Goal: Use online tool/utility: Utilize a website feature to perform a specific function

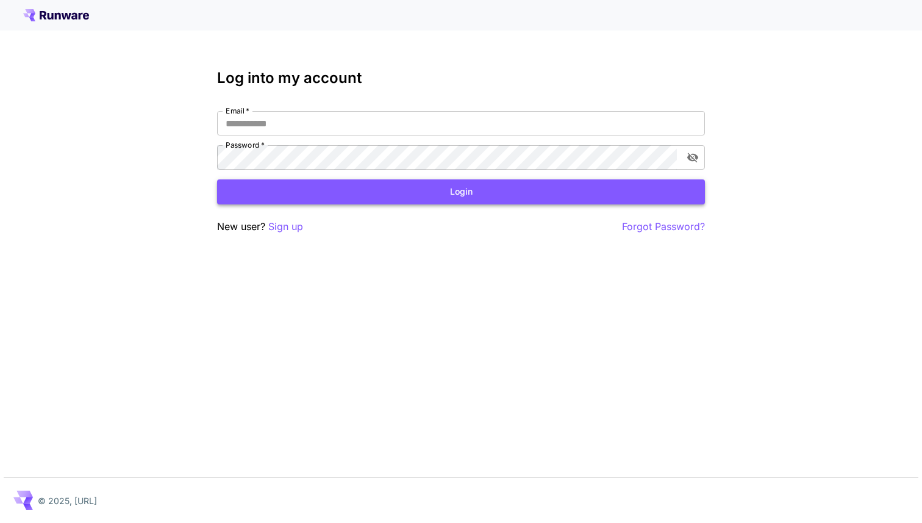
type input "**********"
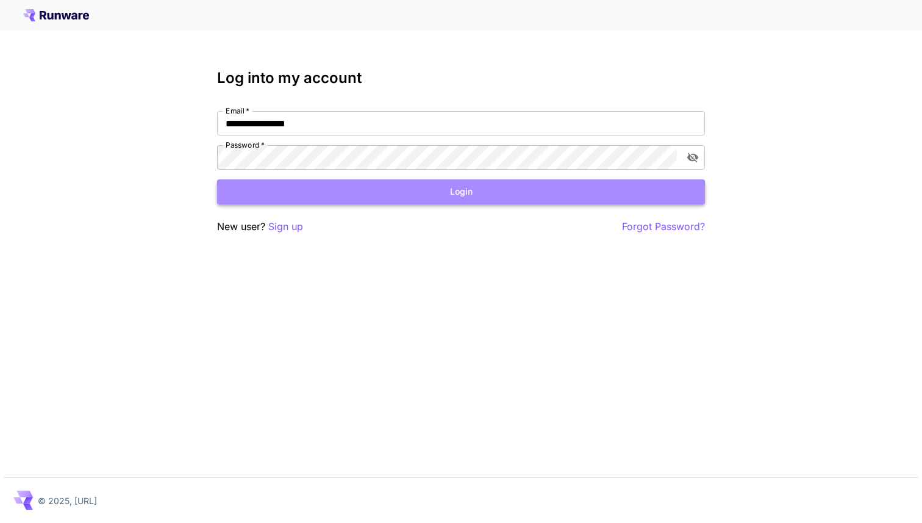
click at [342, 198] on button "Login" at bounding box center [461, 191] width 488 height 25
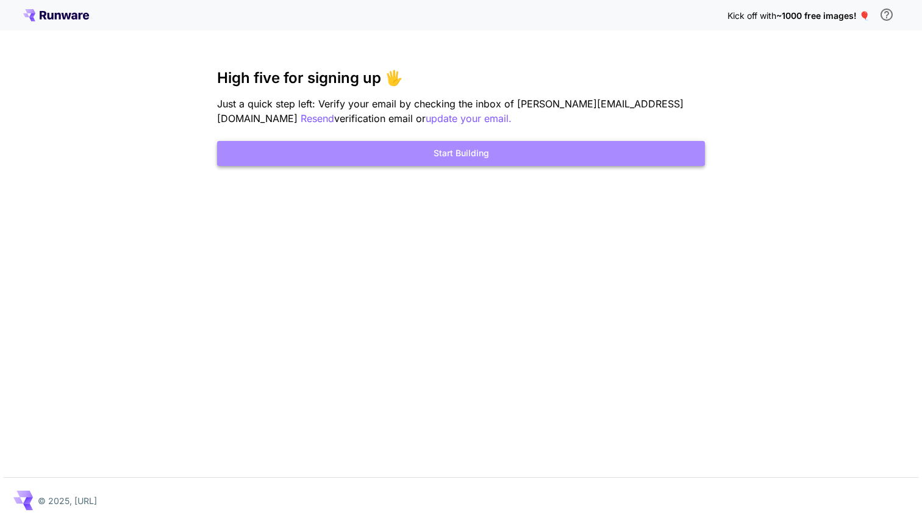
click at [387, 152] on button "Start Building" at bounding box center [461, 153] width 488 height 25
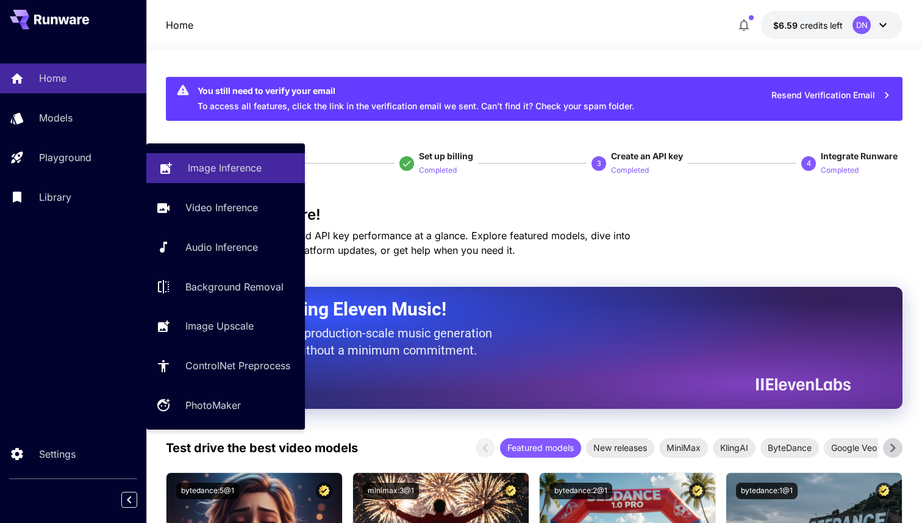
click at [194, 169] on p "Image Inference" at bounding box center [225, 167] width 74 height 15
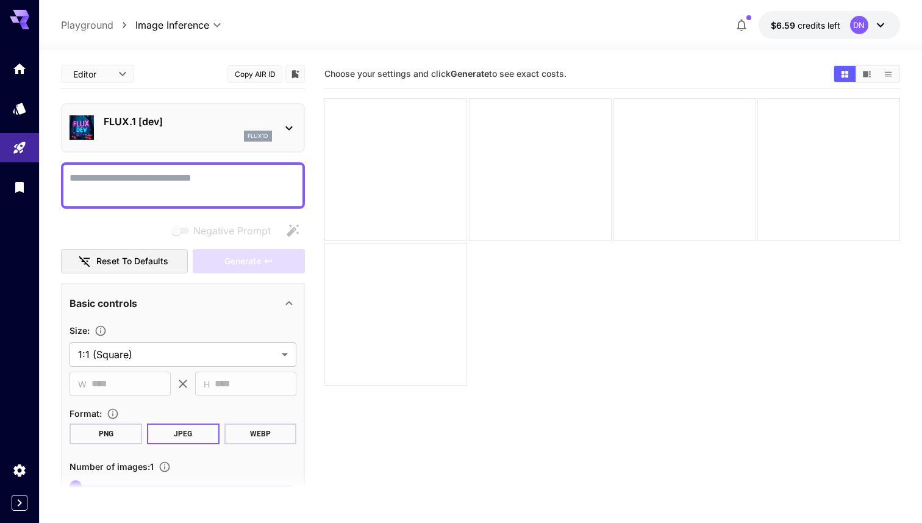
click at [282, 125] on icon at bounding box center [289, 128] width 15 height 15
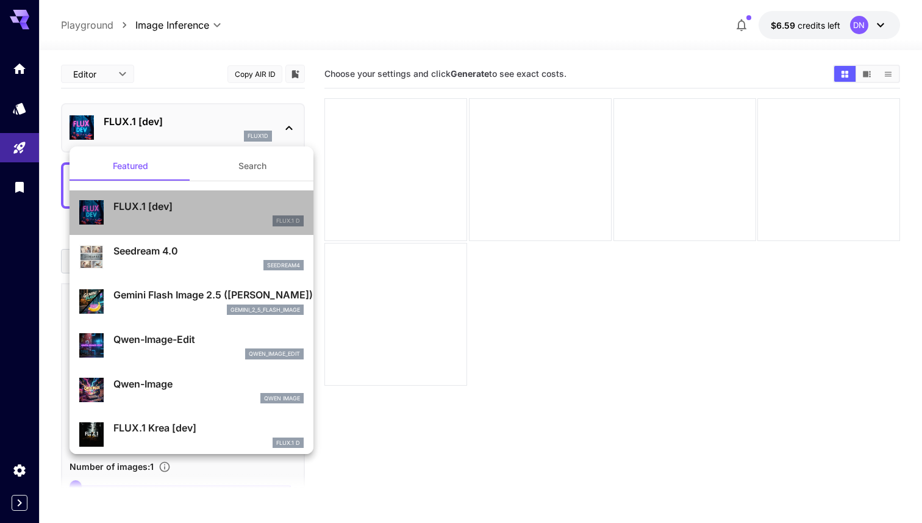
click at [231, 203] on p "FLUX.1 [dev]" at bounding box center [208, 206] width 190 height 15
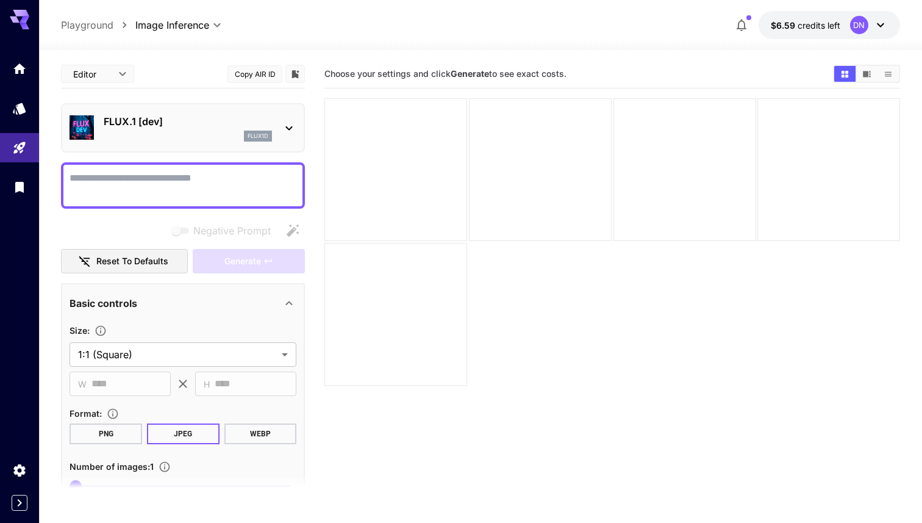
scroll to position [7, 0]
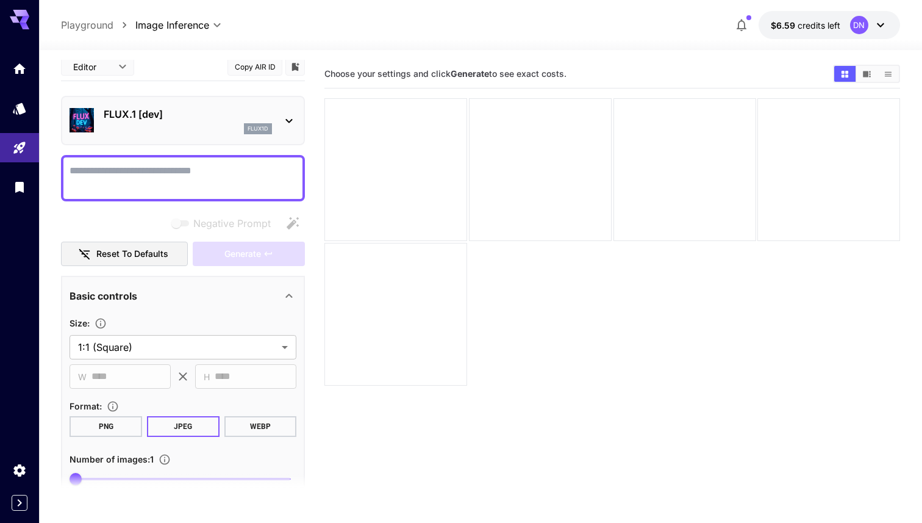
click at [152, 180] on textarea "Negative Prompt" at bounding box center [183, 178] width 227 height 29
paste textarea "**********"
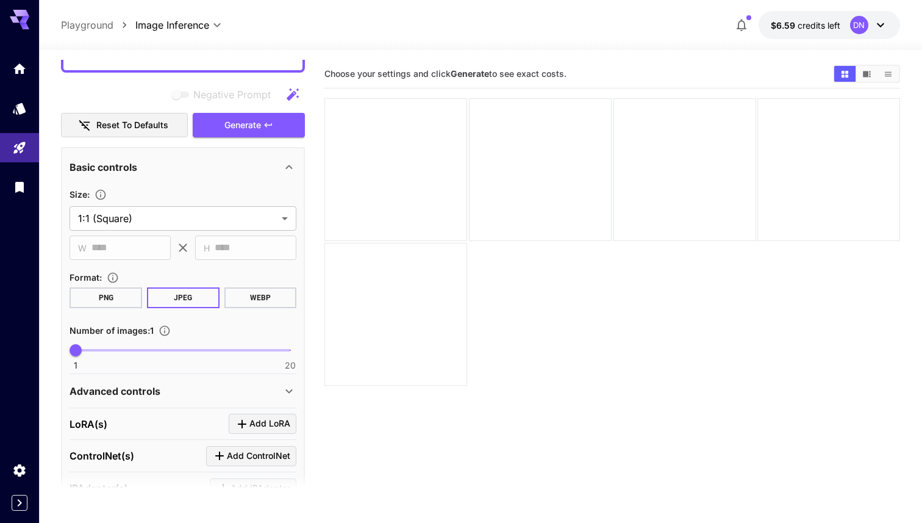
scroll to position [318, 0]
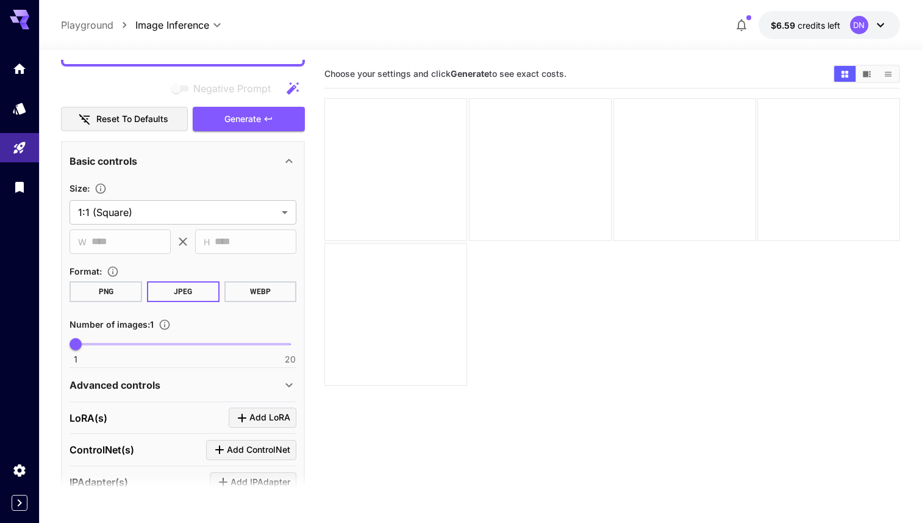
type textarea "**********"
click at [252, 100] on div "Negative Prompt Reset to defaults Generate" at bounding box center [183, 104] width 244 height 56
click at [250, 102] on div "Negative Prompt Reset to defaults Generate" at bounding box center [183, 104] width 244 height 56
click at [238, 120] on span "Generate" at bounding box center [243, 119] width 37 height 15
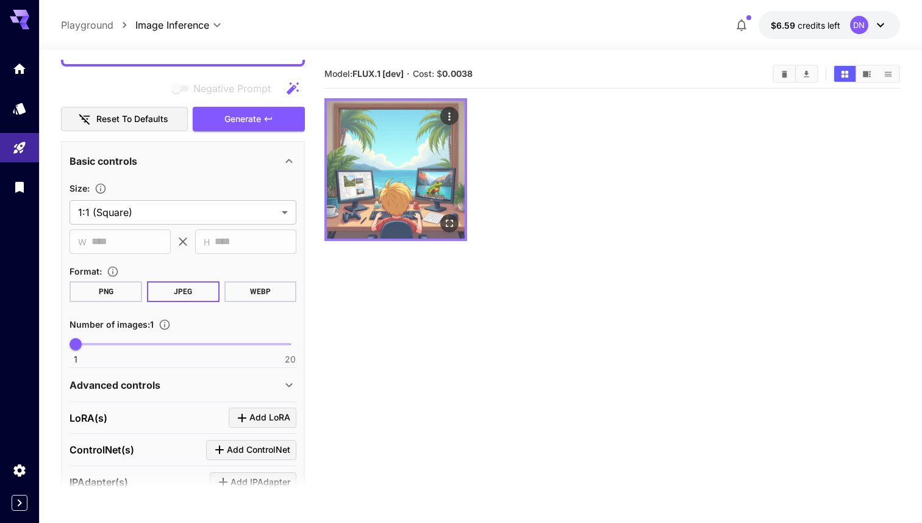
click at [414, 157] on img at bounding box center [396, 170] width 138 height 138
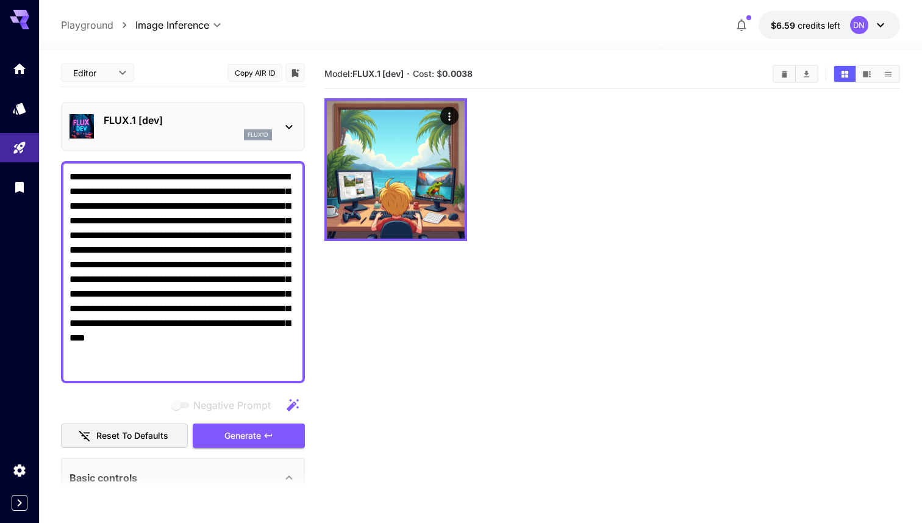
scroll to position [0, 0]
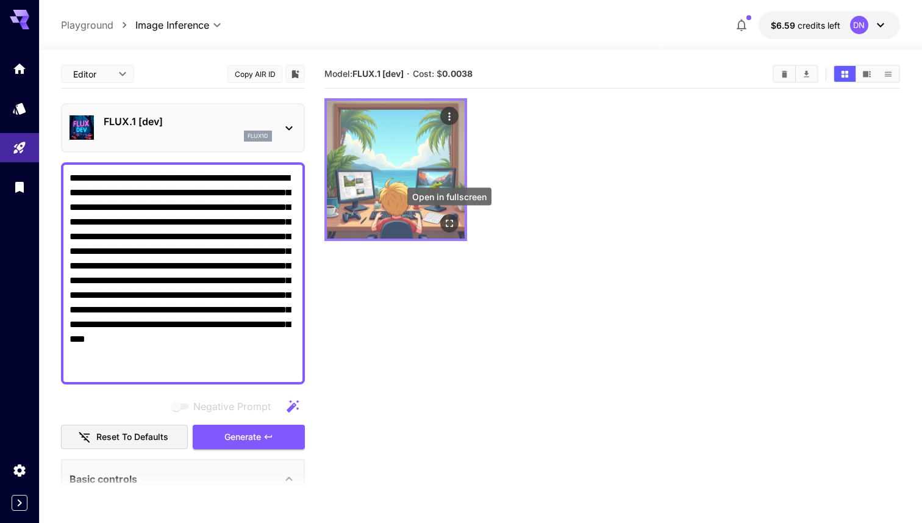
click at [447, 223] on icon "Open in fullscreen" at bounding box center [450, 223] width 12 height 12
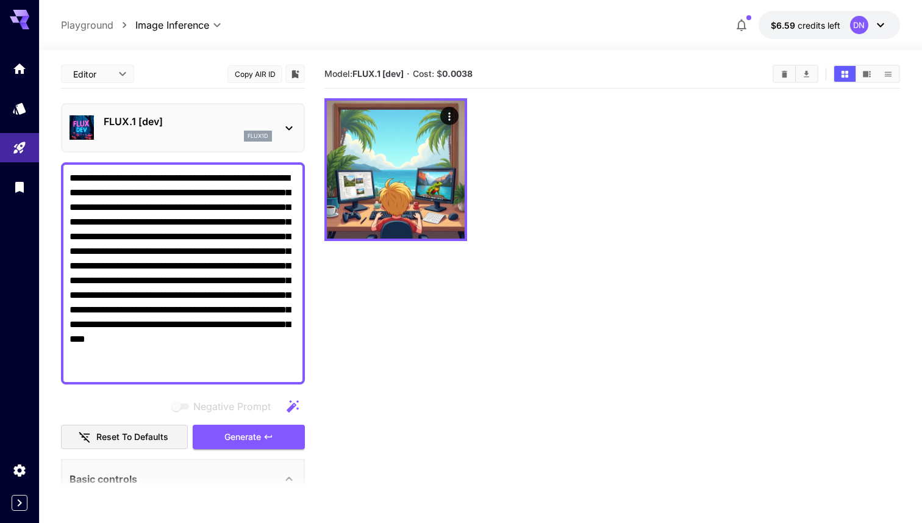
click at [248, 127] on p "FLUX.1 [dev]" at bounding box center [188, 121] width 168 height 15
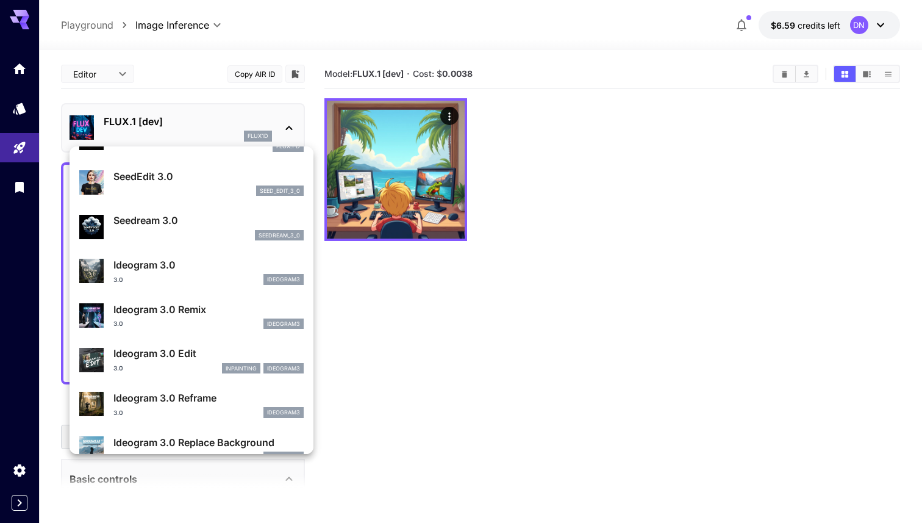
scroll to position [292, 0]
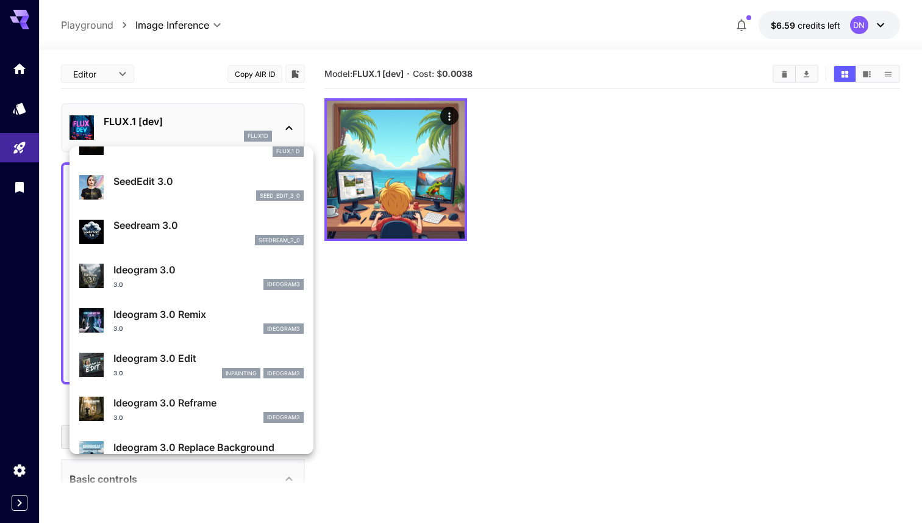
click at [189, 229] on p "Seedream 3.0" at bounding box center [208, 225] width 190 height 15
type input "***"
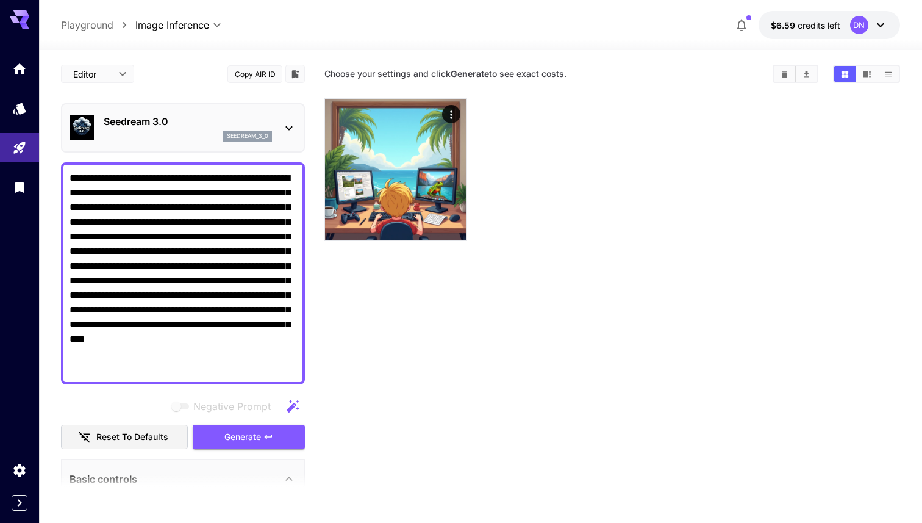
click at [141, 123] on p "Seedream 3.0" at bounding box center [188, 121] width 168 height 15
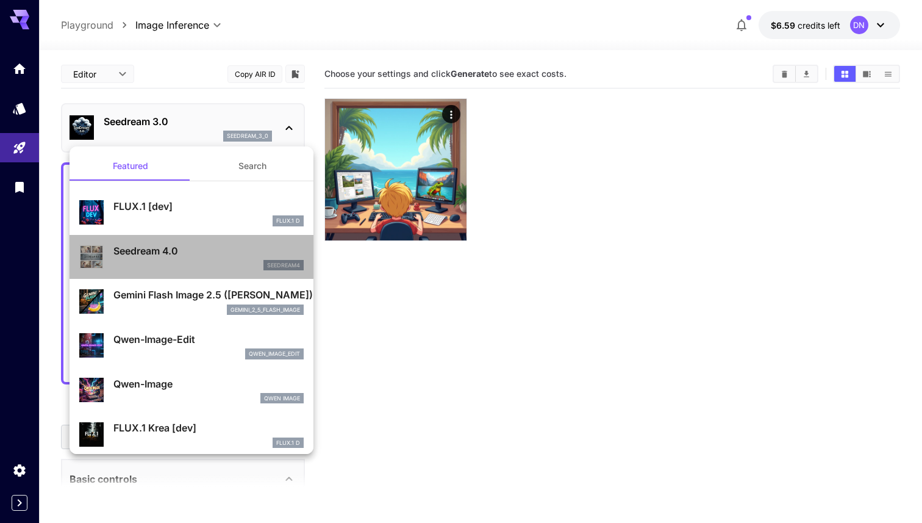
click at [156, 239] on div "Seedream 4.0 seedream4" at bounding box center [191, 257] width 225 height 37
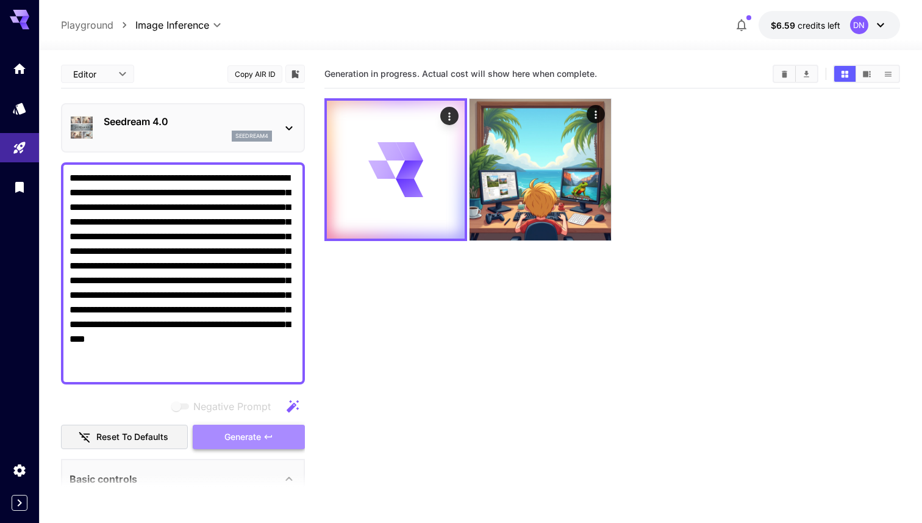
click at [208, 431] on button "Generate" at bounding box center [249, 437] width 112 height 25
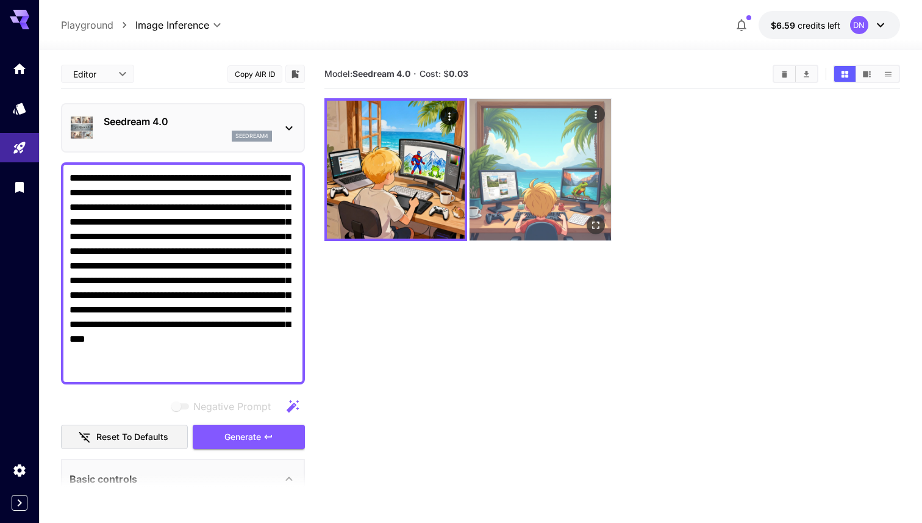
click at [568, 232] on img at bounding box center [541, 170] width 142 height 142
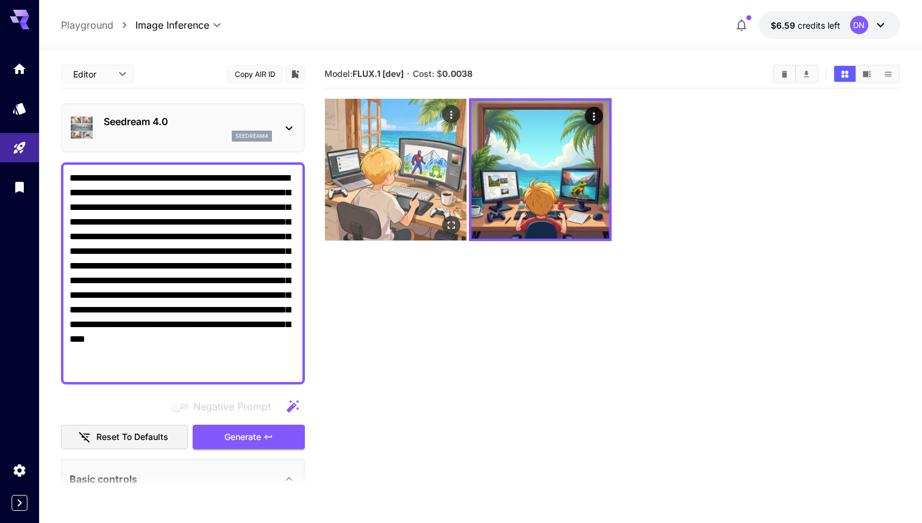
click at [412, 220] on img at bounding box center [396, 170] width 142 height 142
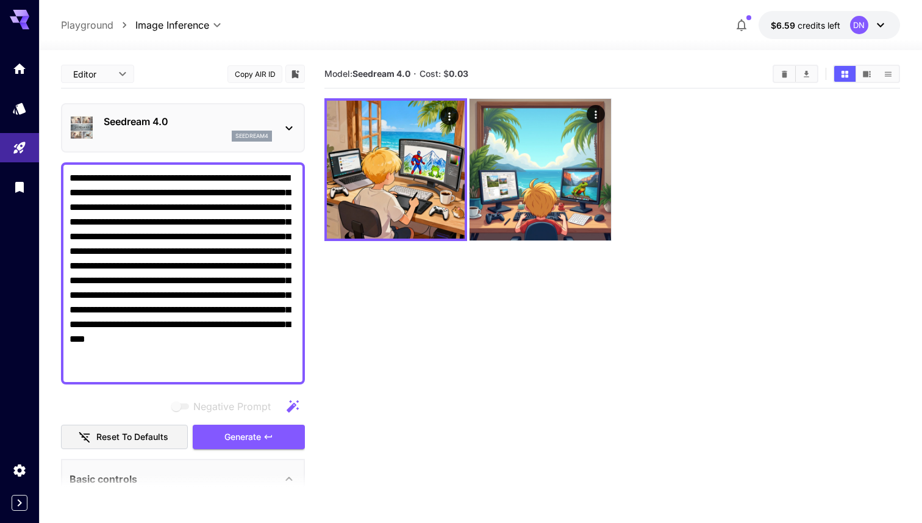
click at [218, 117] on p "Seedream 4.0" at bounding box center [188, 121] width 168 height 15
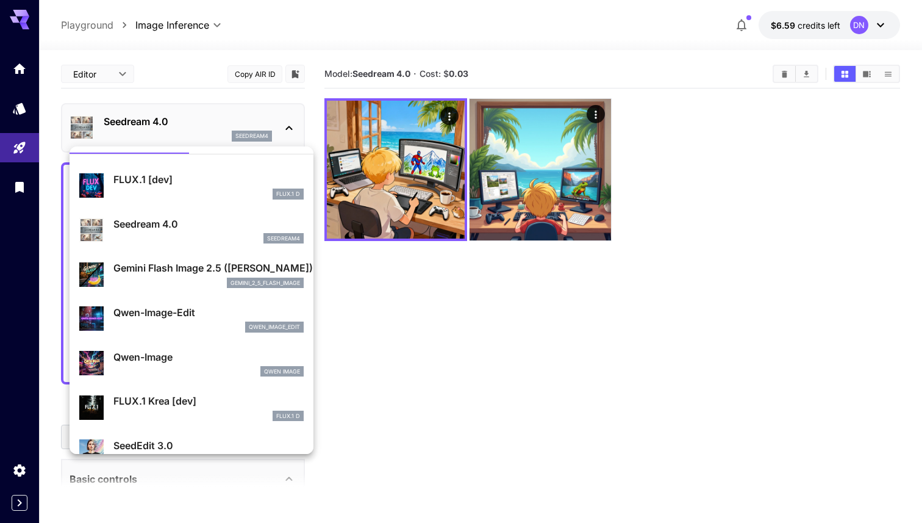
scroll to position [31, 0]
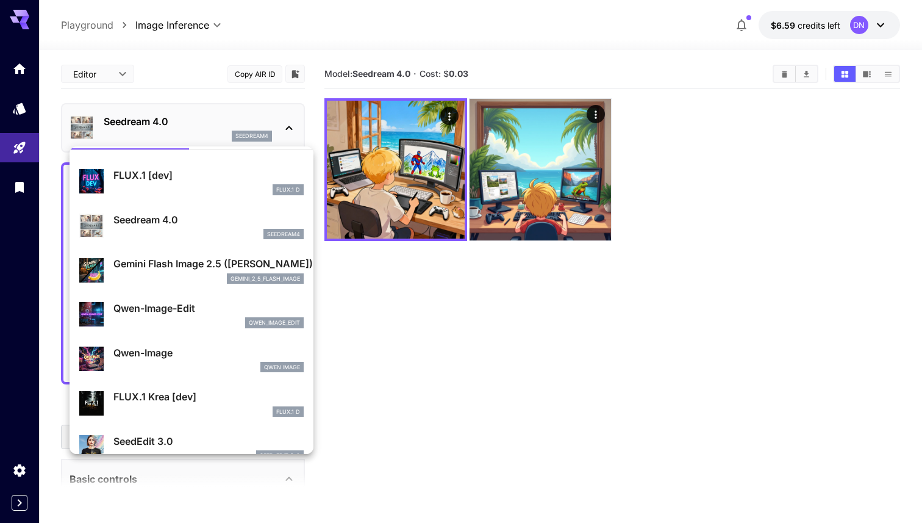
click at [157, 349] on p "Qwen-Image" at bounding box center [208, 352] width 190 height 15
type input "**********"
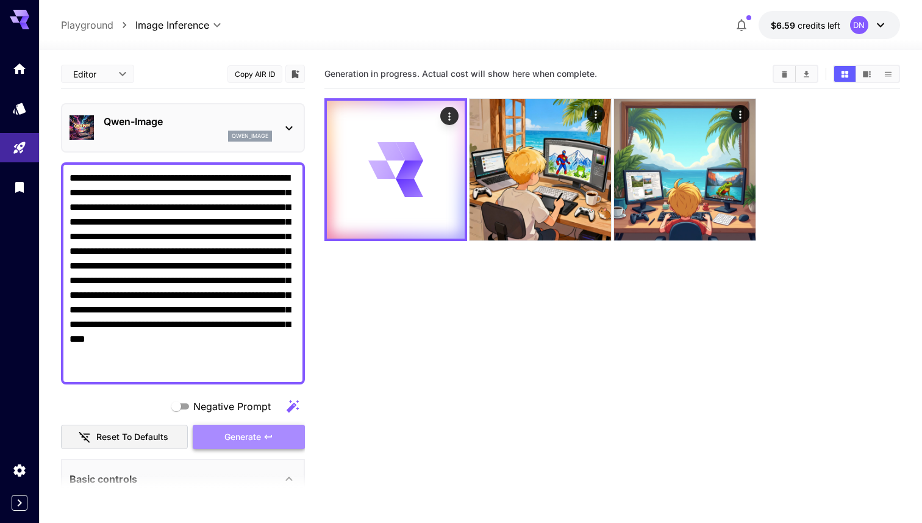
click at [248, 435] on span "Generate" at bounding box center [243, 437] width 37 height 15
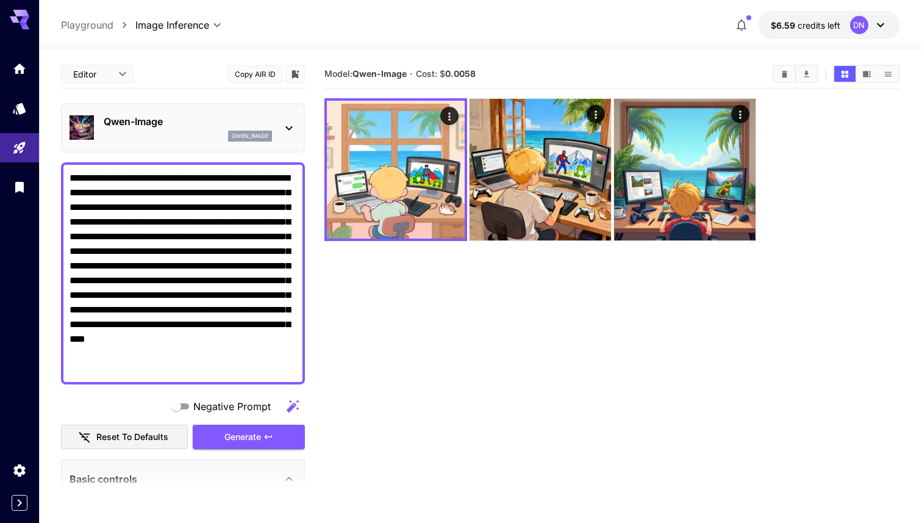
click at [192, 114] on p "Qwen-Image" at bounding box center [188, 121] width 168 height 15
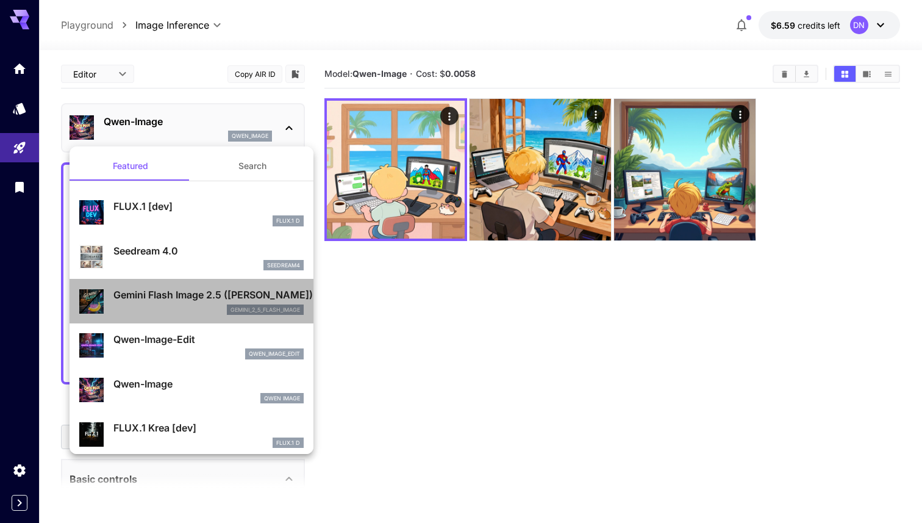
click at [171, 305] on div "gemini_2_5_flash_image" at bounding box center [208, 309] width 190 height 11
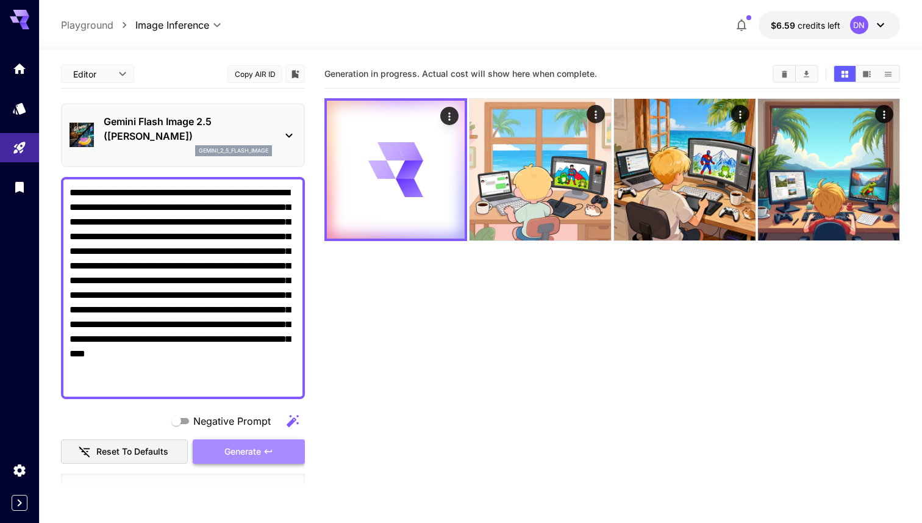
click at [277, 445] on button "Generate" at bounding box center [249, 451] width 112 height 25
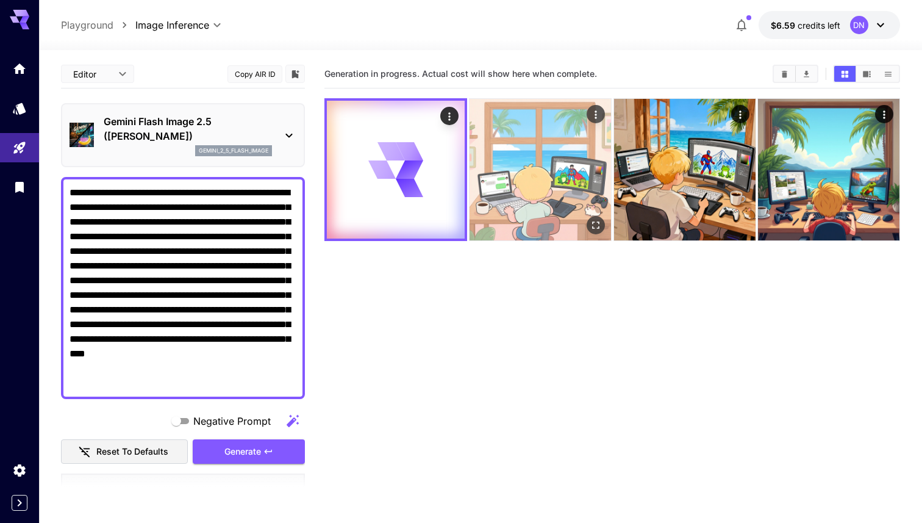
click at [561, 153] on img at bounding box center [541, 170] width 142 height 142
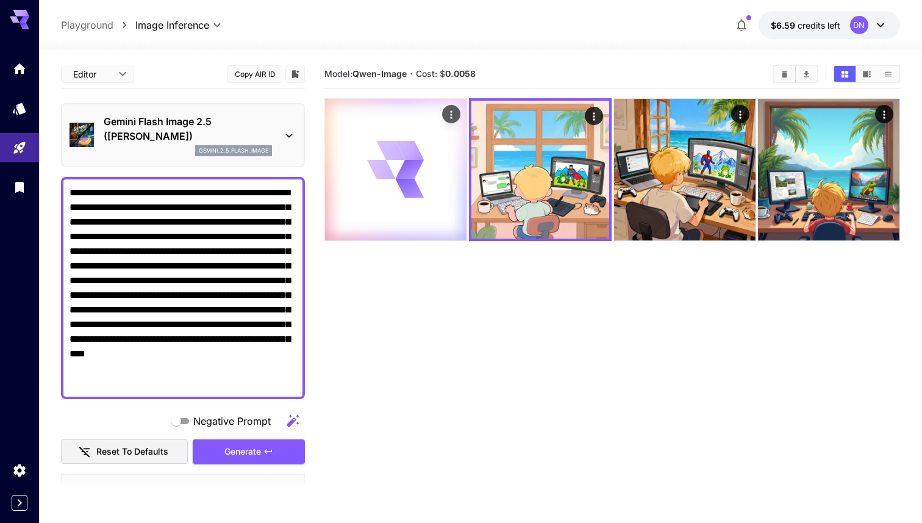
click at [434, 184] on div at bounding box center [396, 170] width 142 height 142
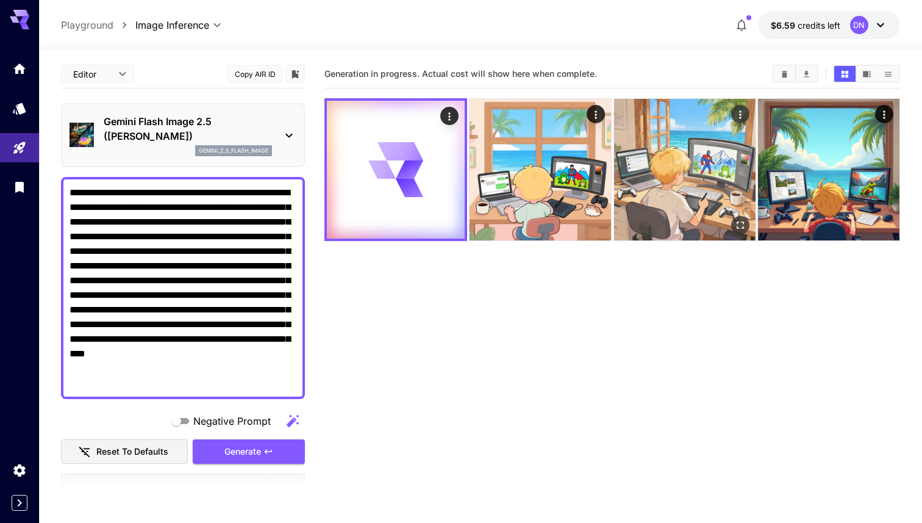
click at [618, 184] on img at bounding box center [685, 170] width 142 height 142
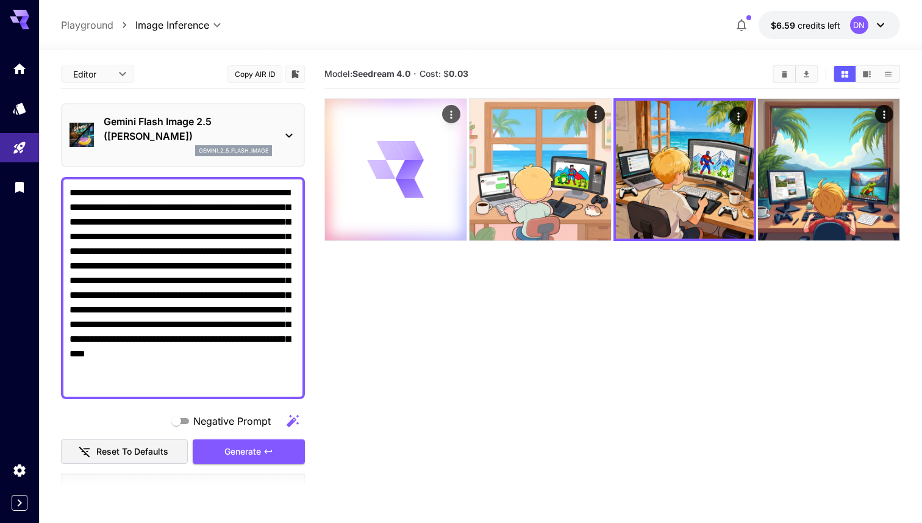
click at [420, 190] on icon at bounding box center [396, 169] width 57 height 57
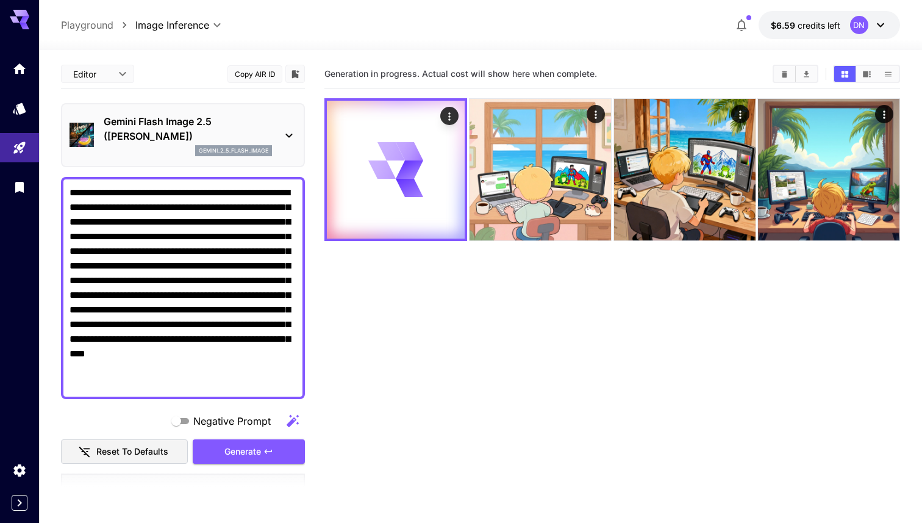
click at [234, 146] on div "gemini_2_5_flash_image" at bounding box center [233, 150] width 77 height 11
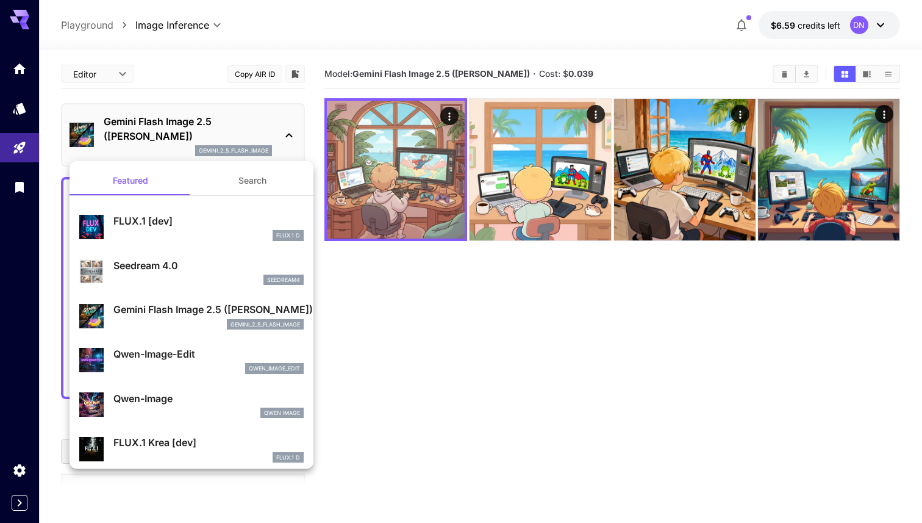
click at [422, 341] on div at bounding box center [461, 261] width 922 height 523
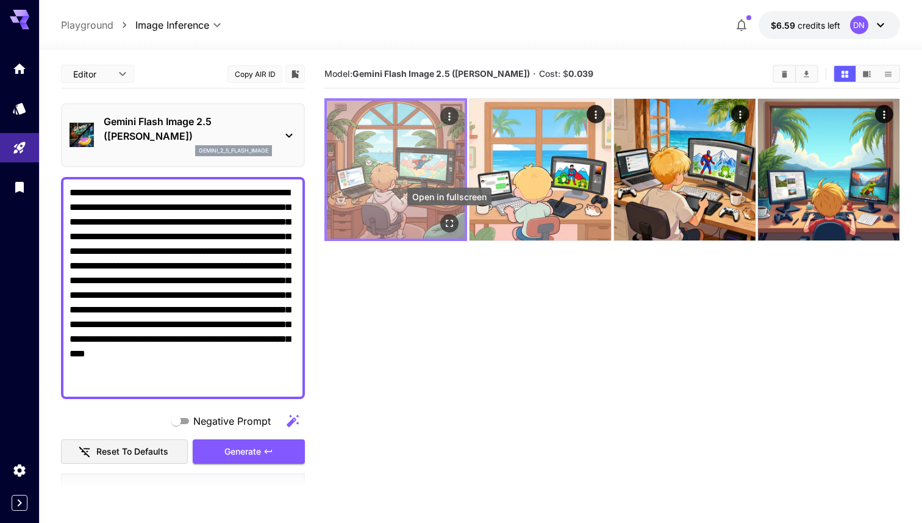
click at [454, 227] on icon "Open in fullscreen" at bounding box center [450, 223] width 12 height 12
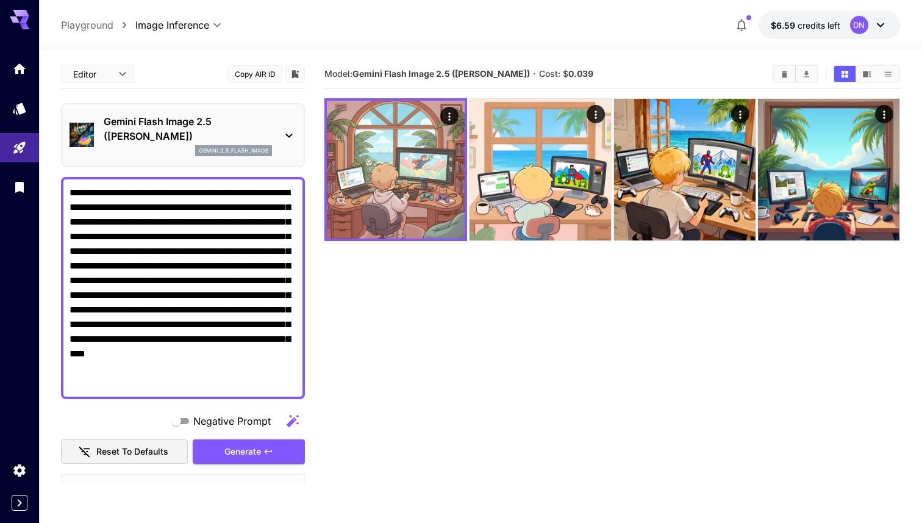
click at [269, 153] on div "gemini_2_5_flash_image" at bounding box center [233, 150] width 77 height 11
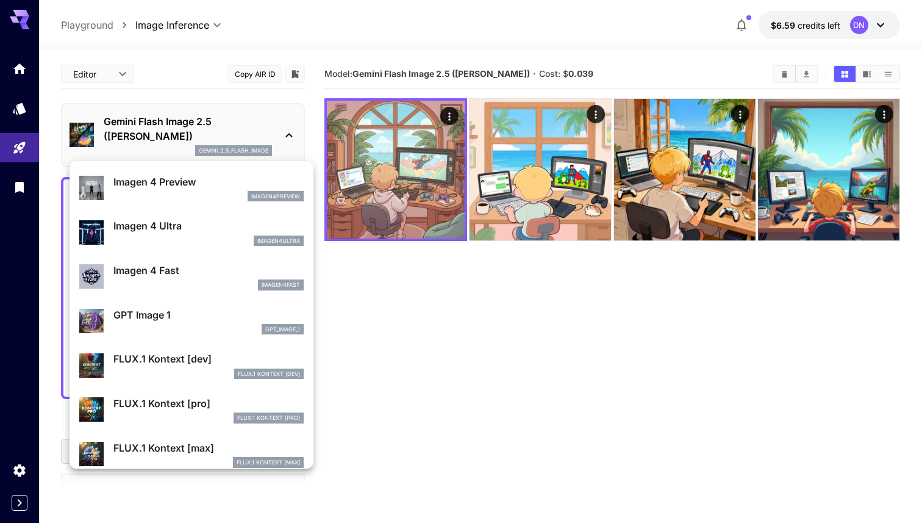
scroll to position [617, 0]
click at [381, 312] on div at bounding box center [461, 261] width 922 height 523
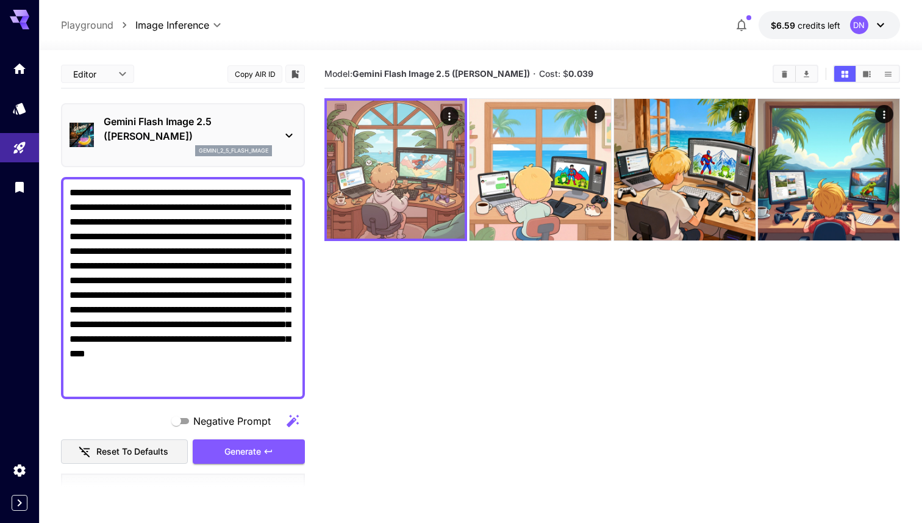
click at [273, 100] on div "**********" at bounding box center [183, 416] width 244 height 713
click at [273, 135] on div "Gemini Flash Image 2.5 ([PERSON_NAME]) gemini_2_5_flash_image" at bounding box center [183, 135] width 227 height 52
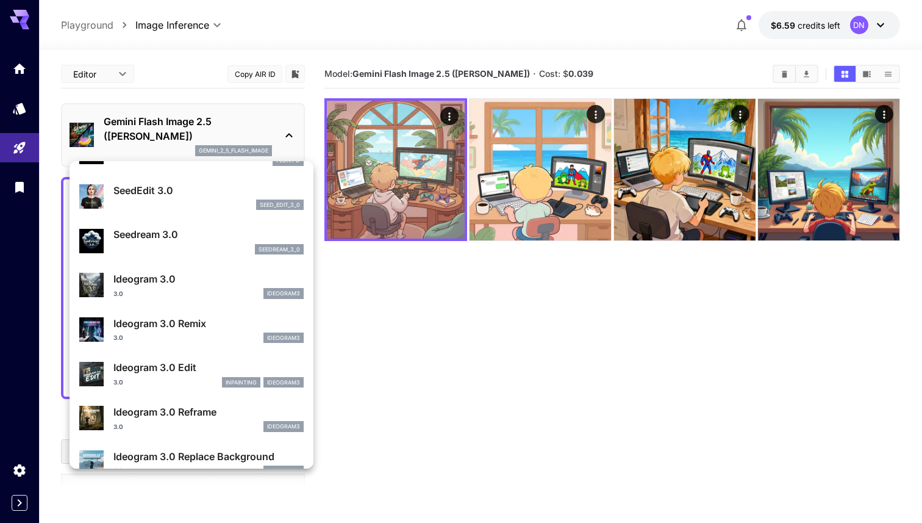
scroll to position [298, 0]
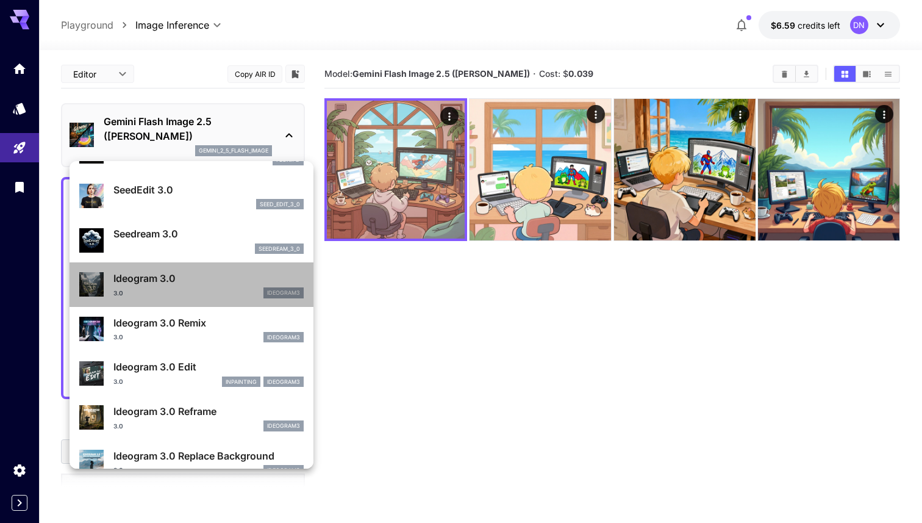
click at [202, 299] on div "Ideogram 3.0 3.0 ideogram3" at bounding box center [191, 284] width 225 height 37
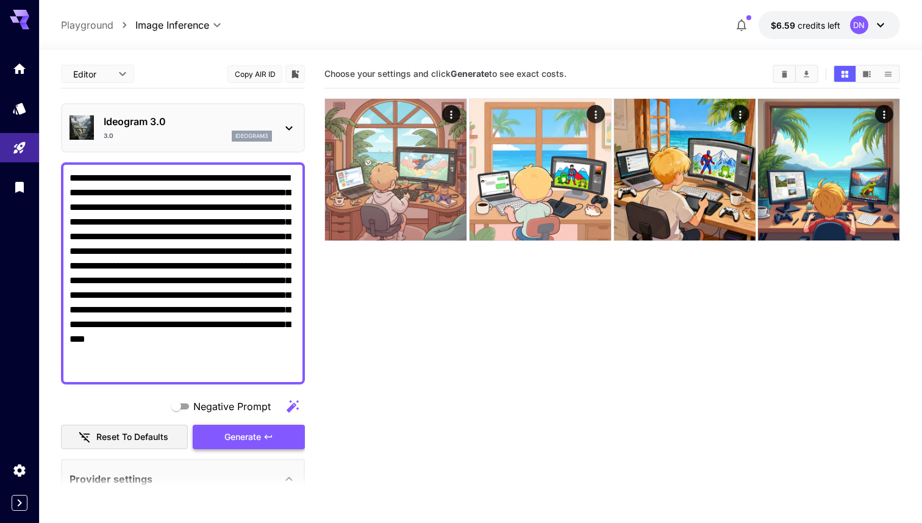
click at [253, 444] on button "Generate" at bounding box center [249, 437] width 112 height 25
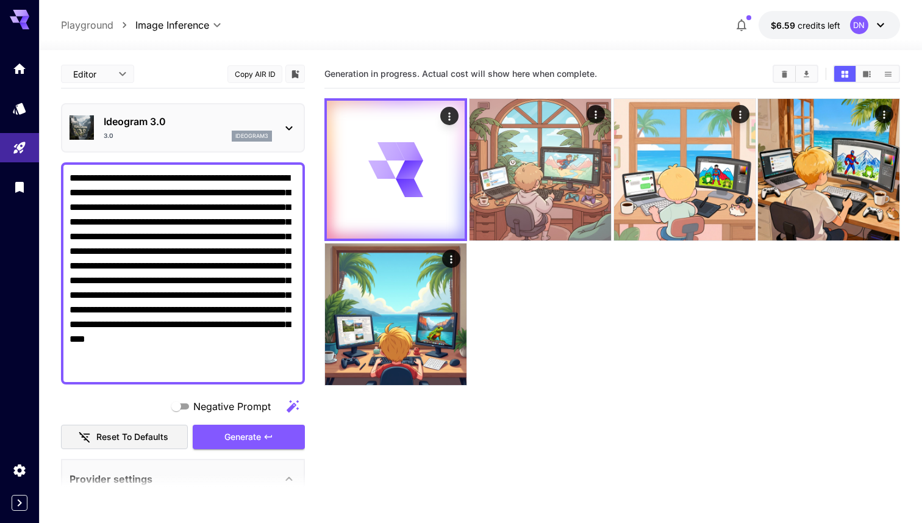
click at [249, 133] on p "ideogram3" at bounding box center [251, 136] width 33 height 9
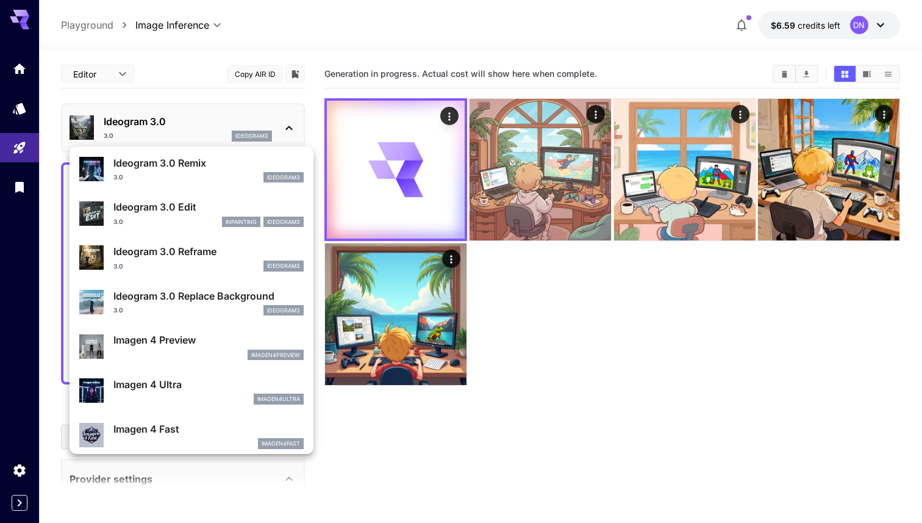
scroll to position [445, 0]
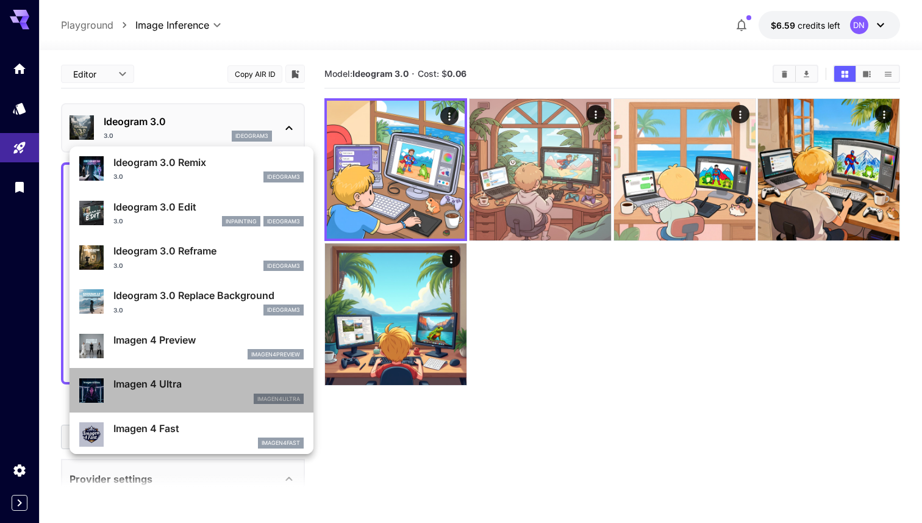
click at [197, 386] on p "Imagen 4 Ultra" at bounding box center [208, 383] width 190 height 15
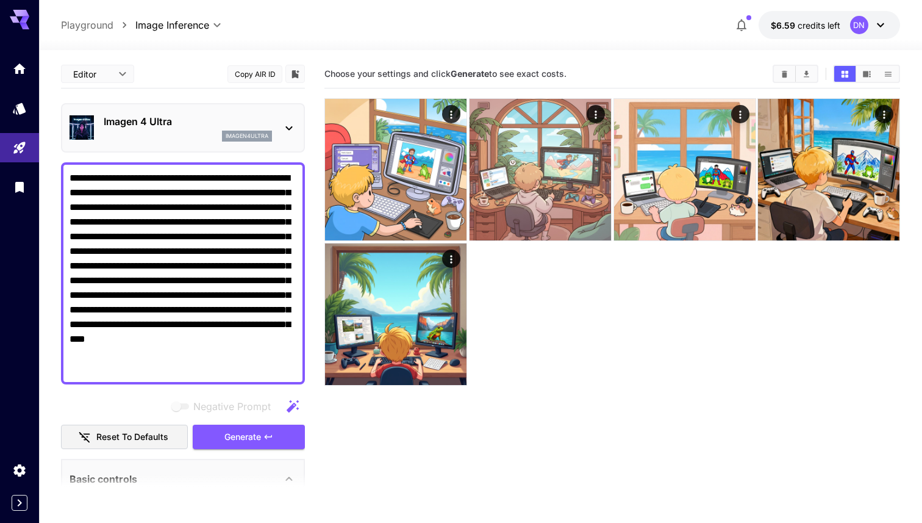
click at [189, 118] on p "Imagen 4 Ultra" at bounding box center [188, 121] width 168 height 15
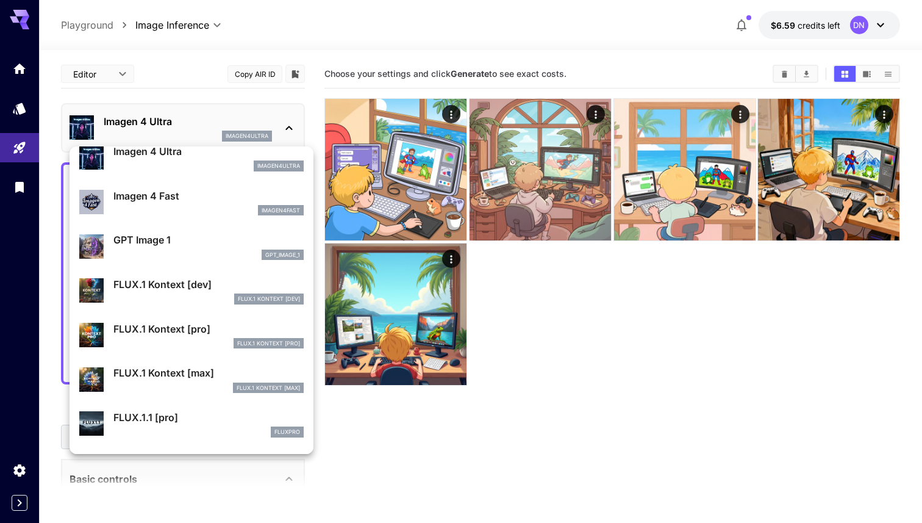
scroll to position [683, 0]
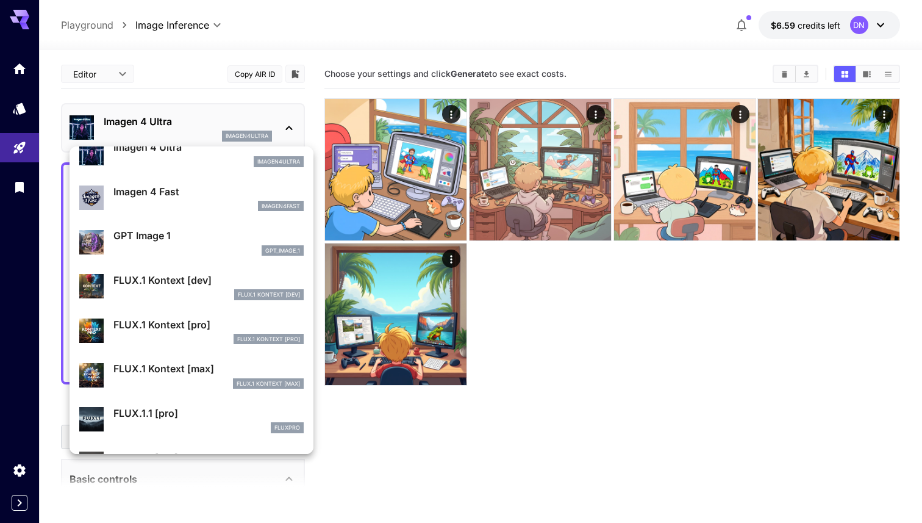
click at [207, 250] on div "gpt_image_1" at bounding box center [208, 250] width 190 height 11
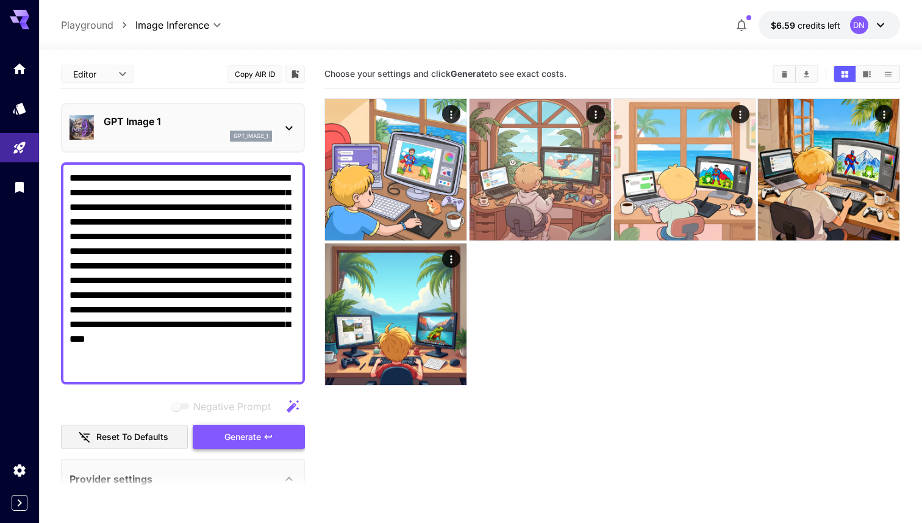
click at [245, 439] on span "Generate" at bounding box center [243, 437] width 37 height 15
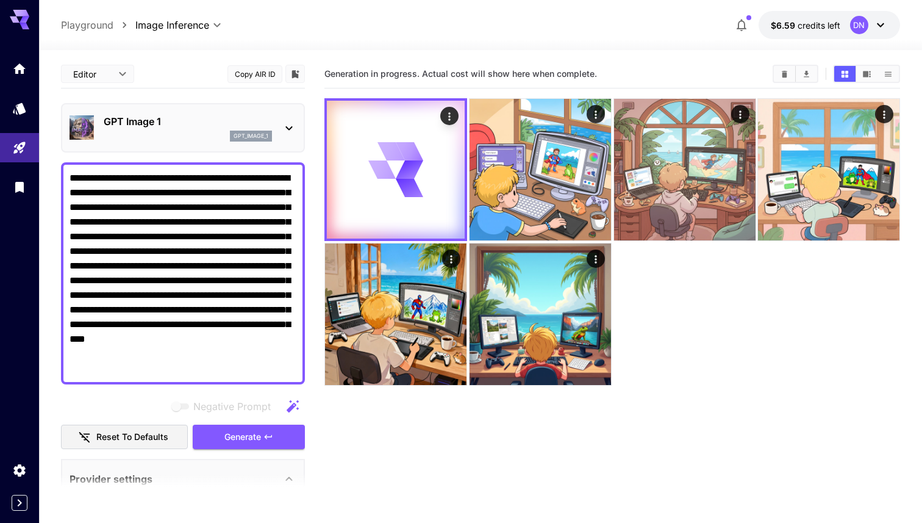
click at [231, 134] on div "gpt_image_1" at bounding box center [251, 136] width 42 height 11
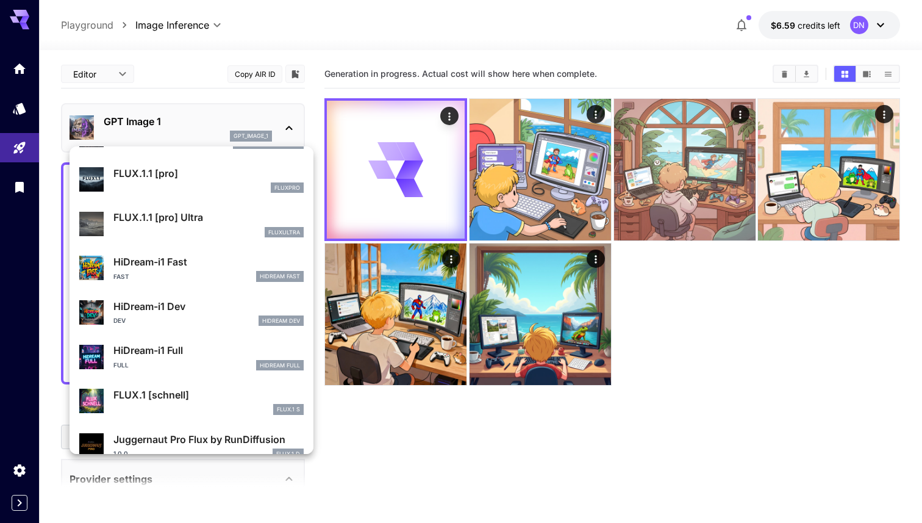
scroll to position [923, 0]
click at [688, 278] on div at bounding box center [461, 261] width 922 height 523
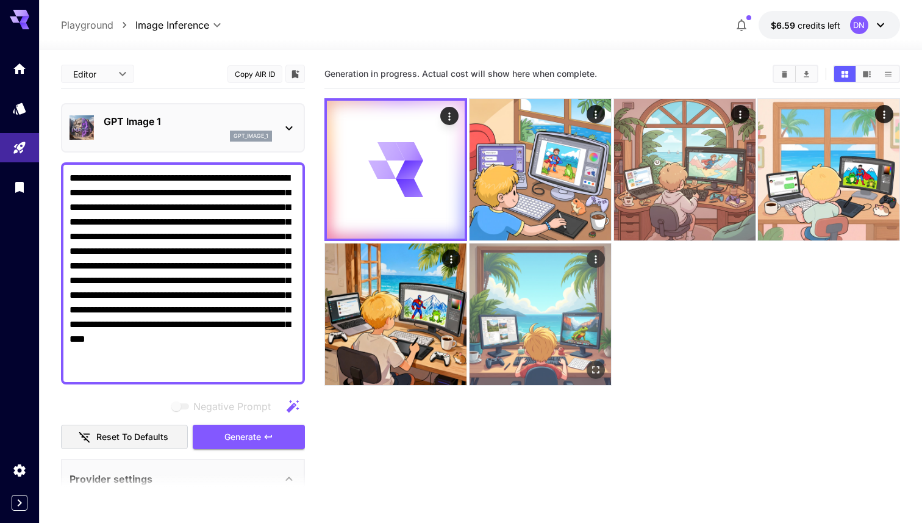
click at [583, 286] on img at bounding box center [541, 314] width 142 height 142
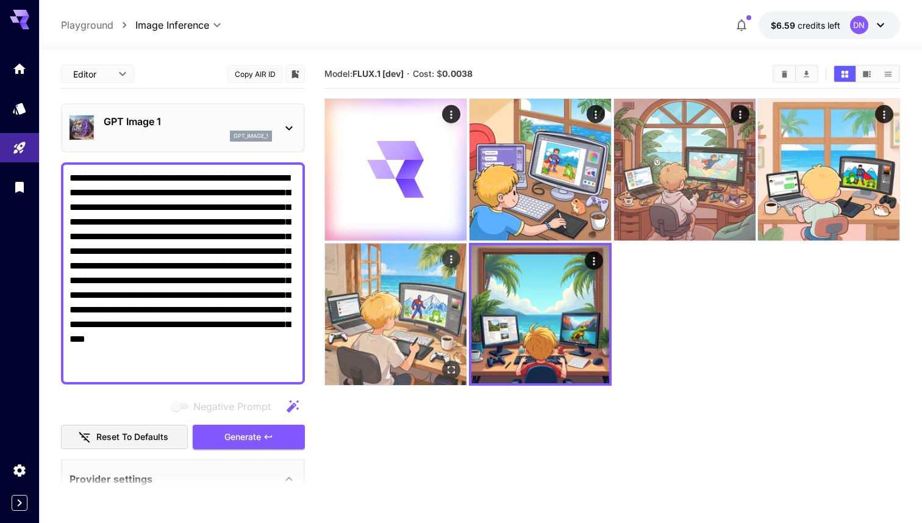
click at [388, 301] on img at bounding box center [396, 314] width 142 height 142
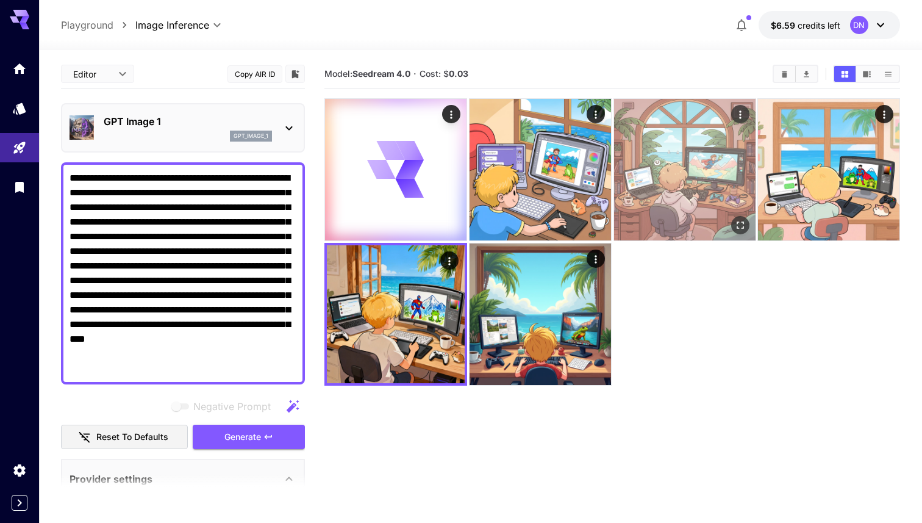
click at [733, 182] on img at bounding box center [685, 170] width 142 height 142
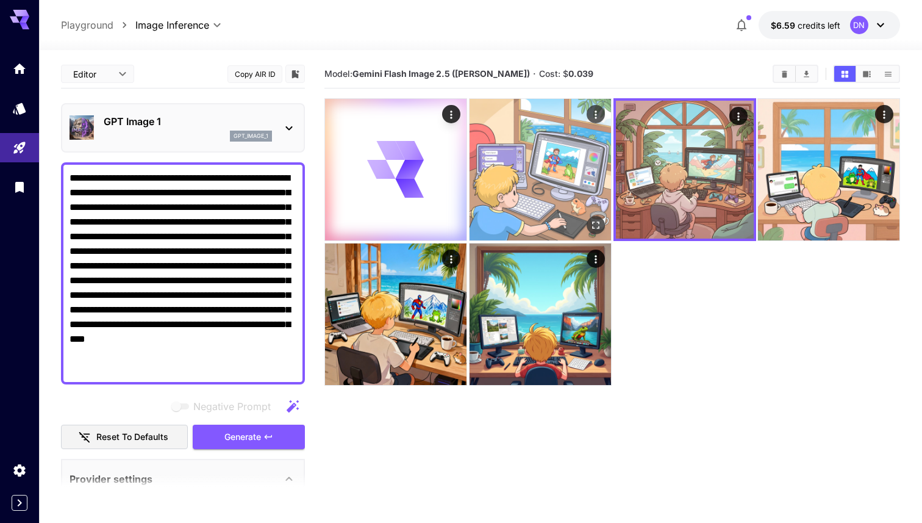
click at [530, 185] on img at bounding box center [541, 170] width 142 height 142
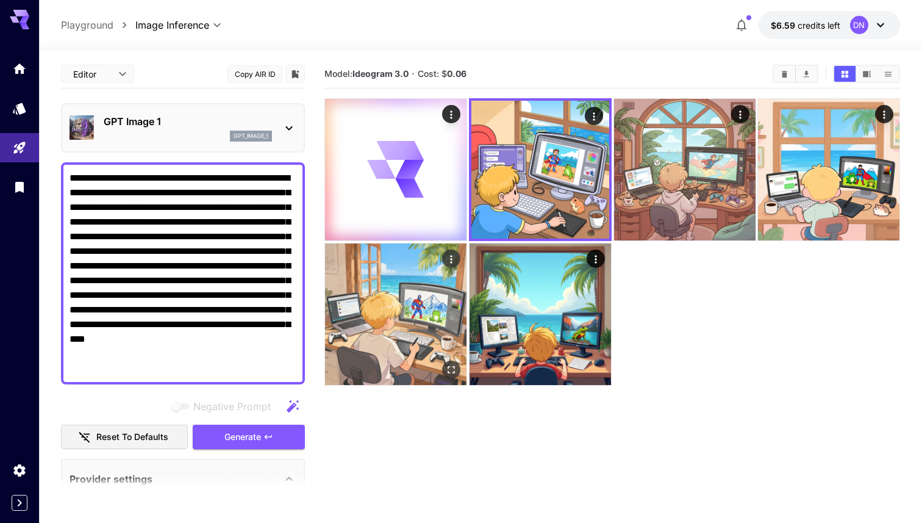
click at [362, 314] on img at bounding box center [396, 314] width 142 height 142
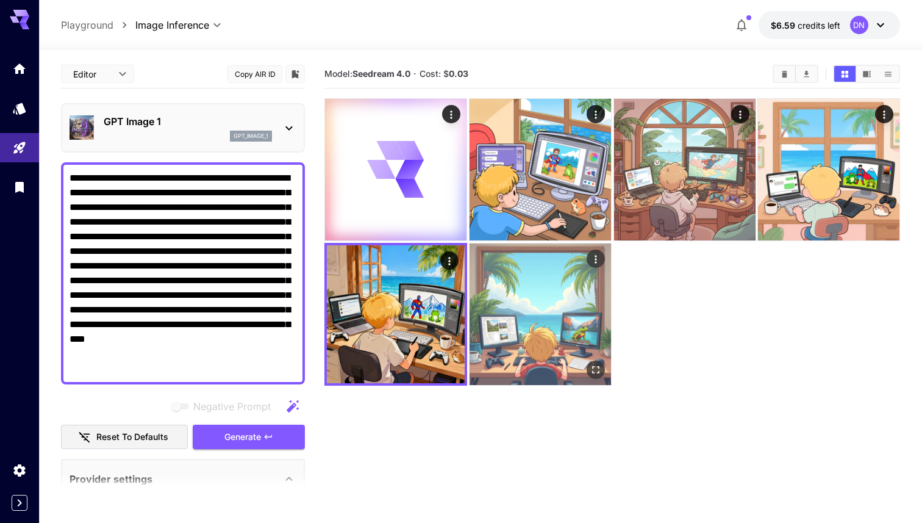
click at [526, 303] on img at bounding box center [541, 314] width 142 height 142
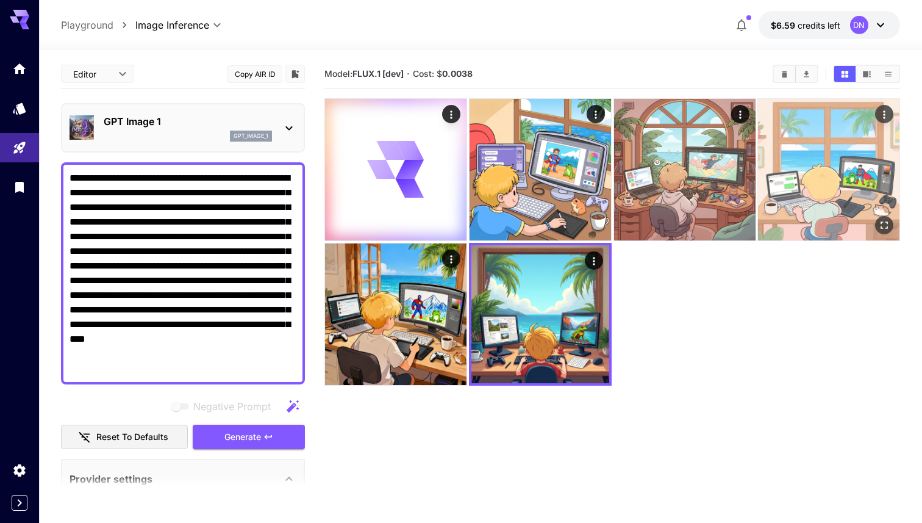
click at [803, 162] on img at bounding box center [829, 170] width 142 height 142
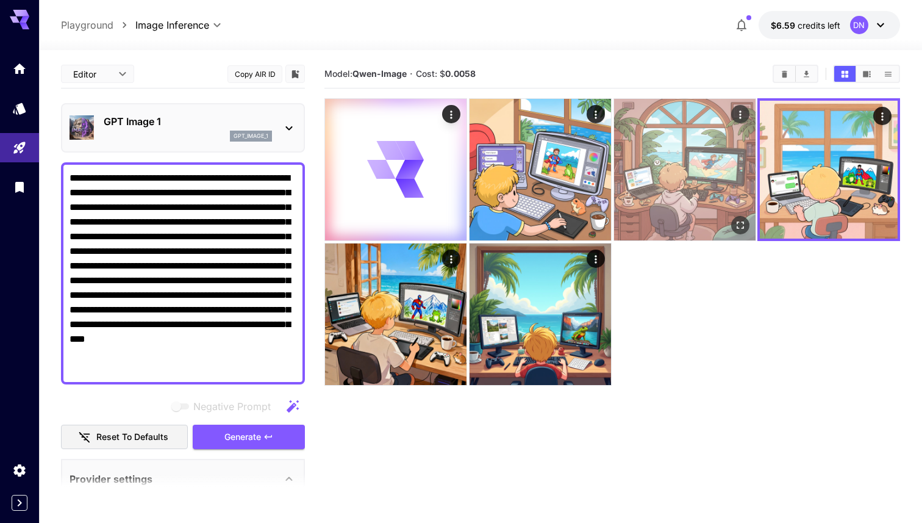
click at [700, 162] on img at bounding box center [685, 170] width 142 height 142
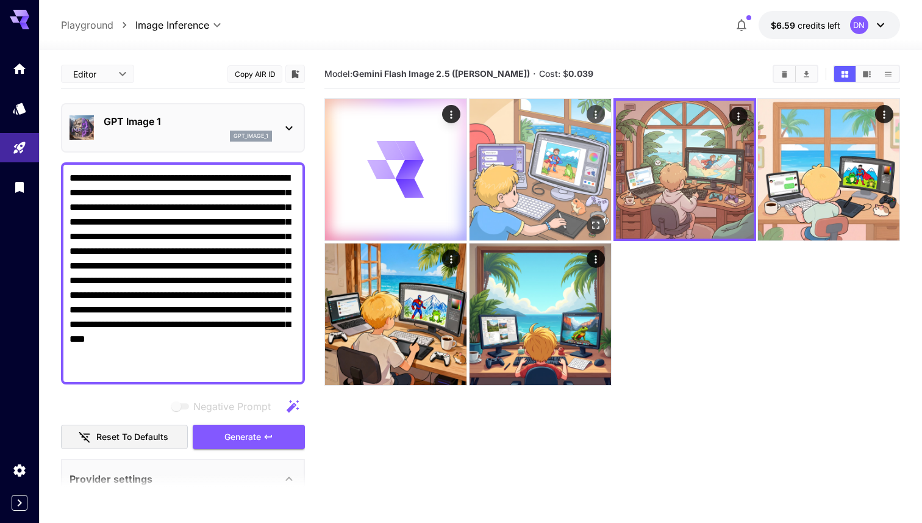
click at [573, 147] on img at bounding box center [541, 170] width 142 height 142
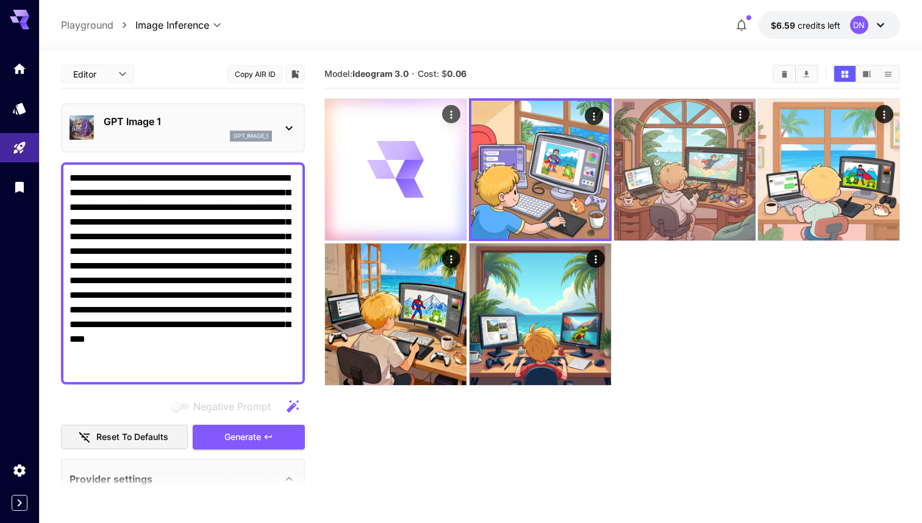
click at [403, 170] on icon at bounding box center [410, 169] width 32 height 24
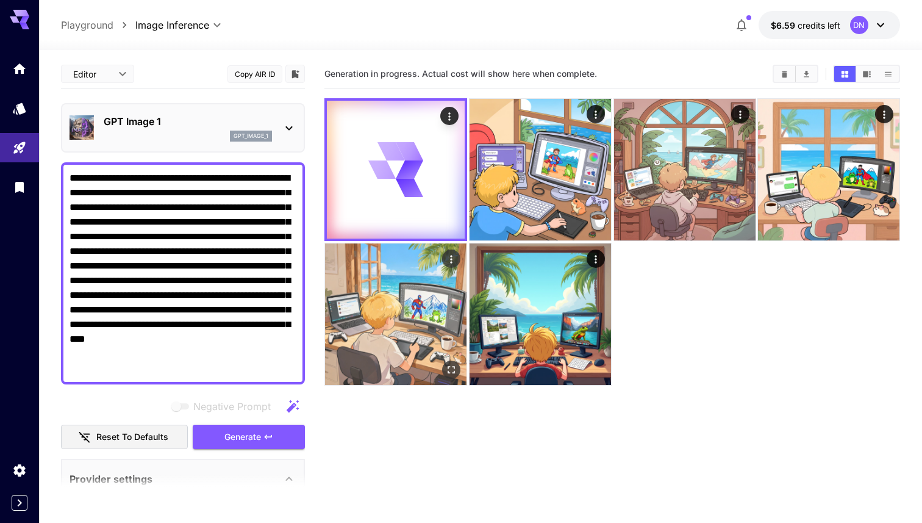
click at [377, 307] on img at bounding box center [396, 314] width 142 height 142
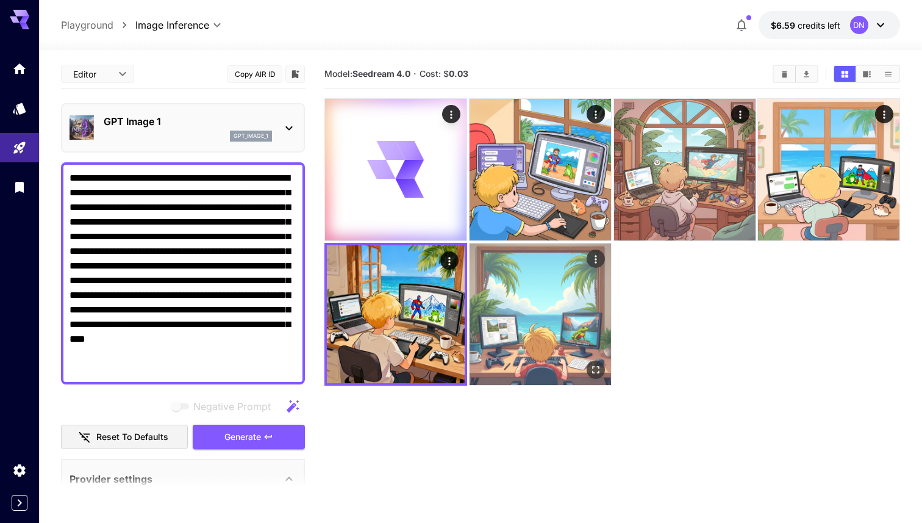
click at [584, 317] on img at bounding box center [541, 314] width 142 height 142
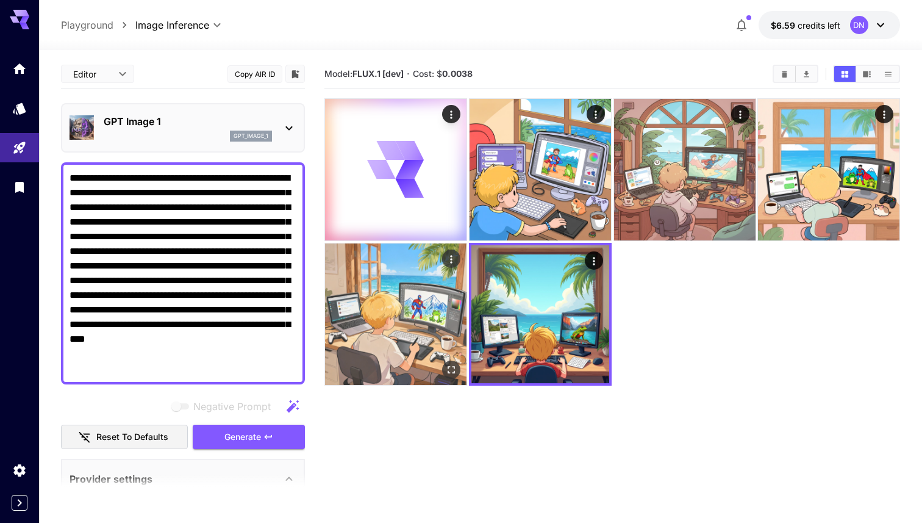
click at [420, 319] on img at bounding box center [396, 314] width 142 height 142
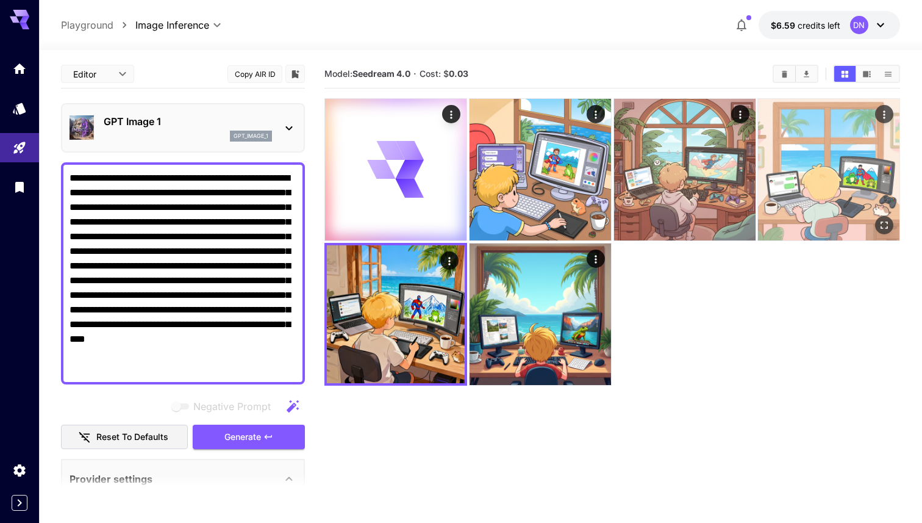
click at [839, 218] on img at bounding box center [829, 170] width 142 height 142
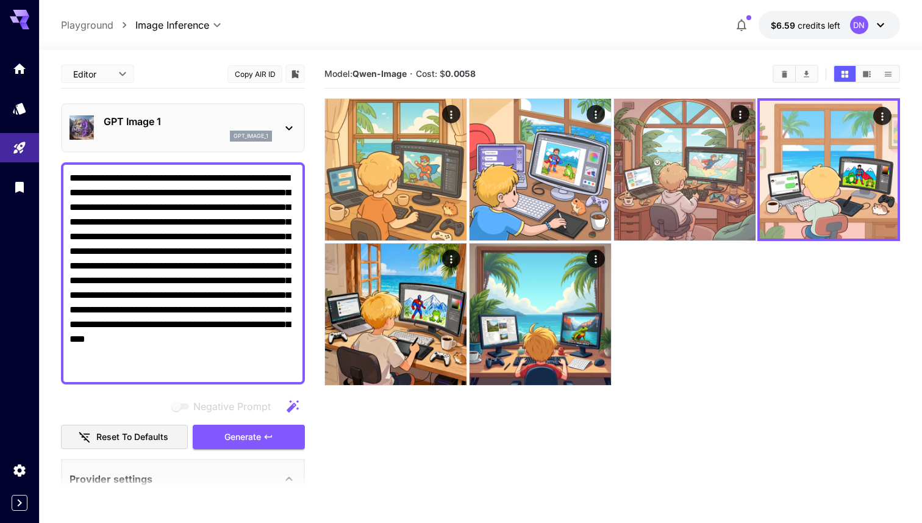
click at [646, 458] on section "Model: [PERSON_NAME]-Image · Cost: $ 0.0058" at bounding box center [613, 321] width 576 height 523
click at [224, 121] on p "GPT Image 1" at bounding box center [188, 121] width 168 height 15
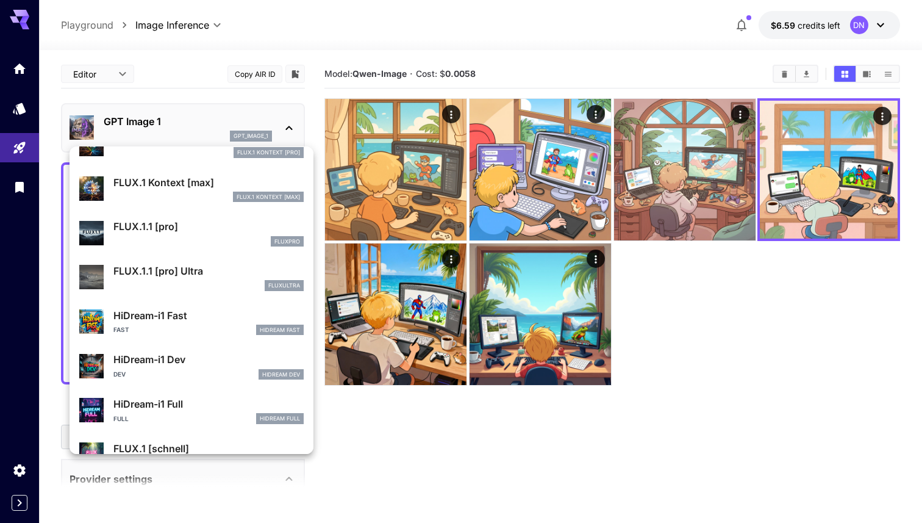
scroll to position [889, 0]
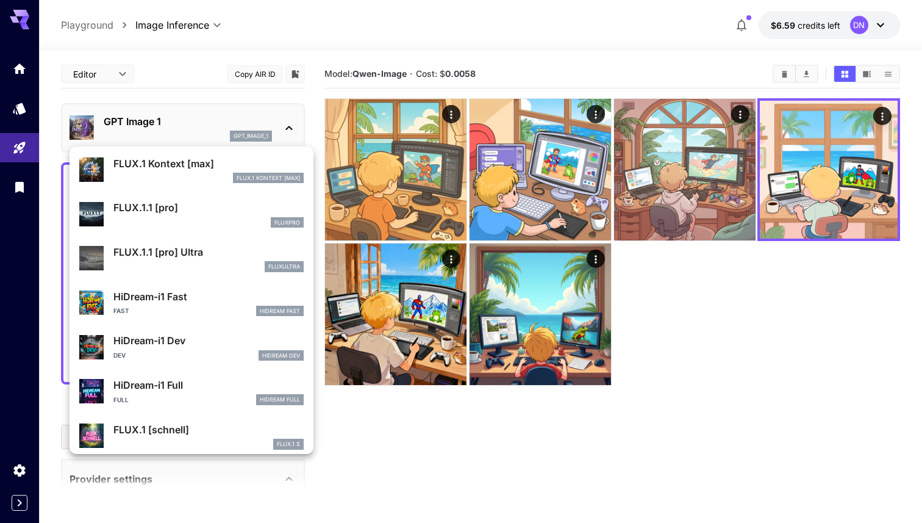
click at [333, 185] on div at bounding box center [461, 261] width 922 height 523
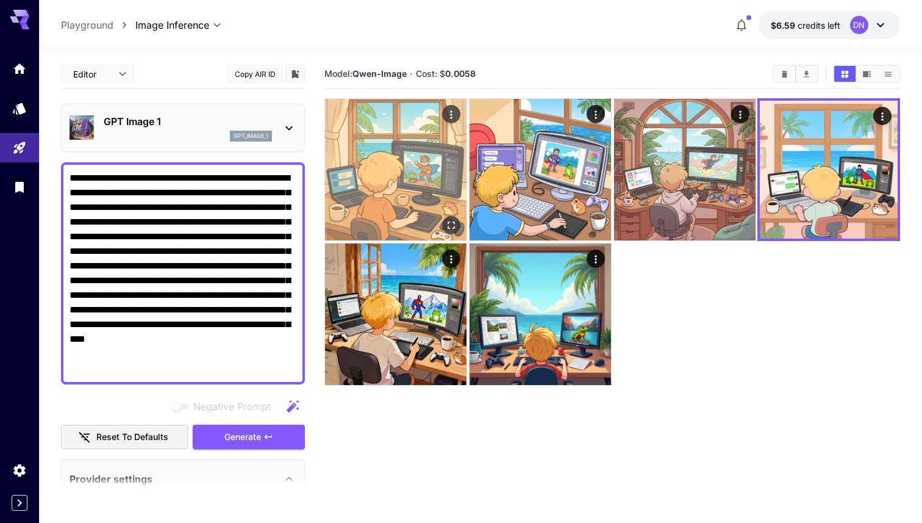
click at [355, 182] on img at bounding box center [396, 170] width 142 height 142
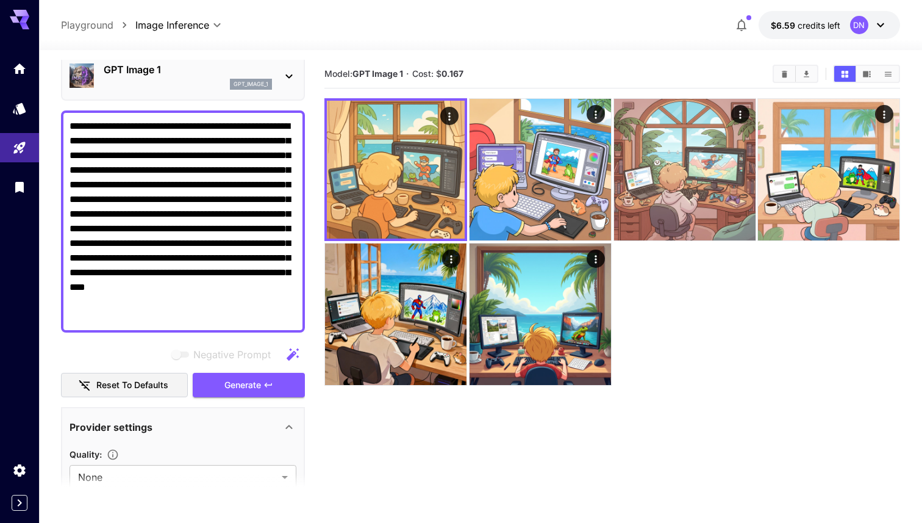
scroll to position [65, 0]
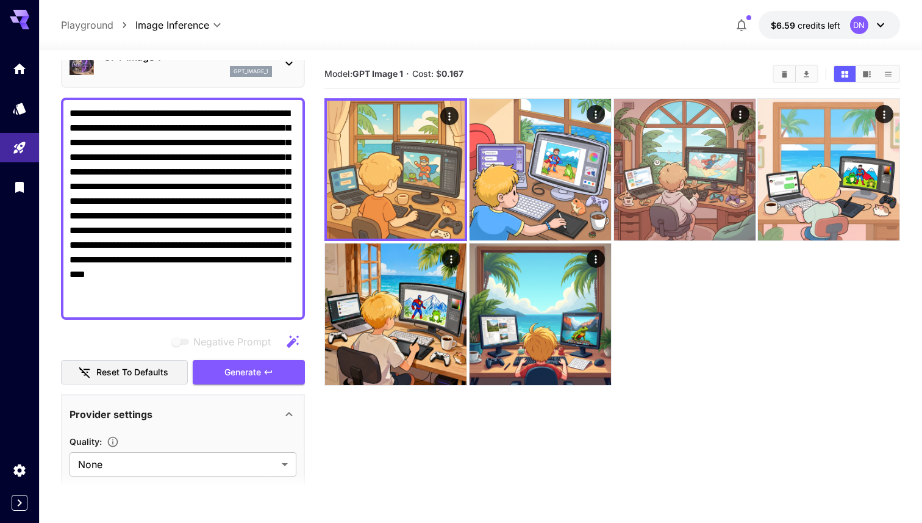
click at [206, 70] on div "gpt_image_1" at bounding box center [188, 71] width 168 height 11
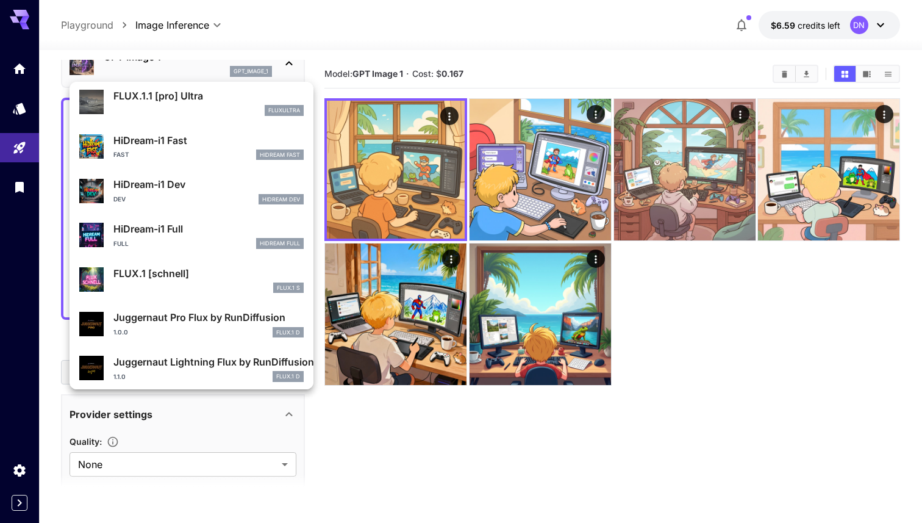
scroll to position [987, 0]
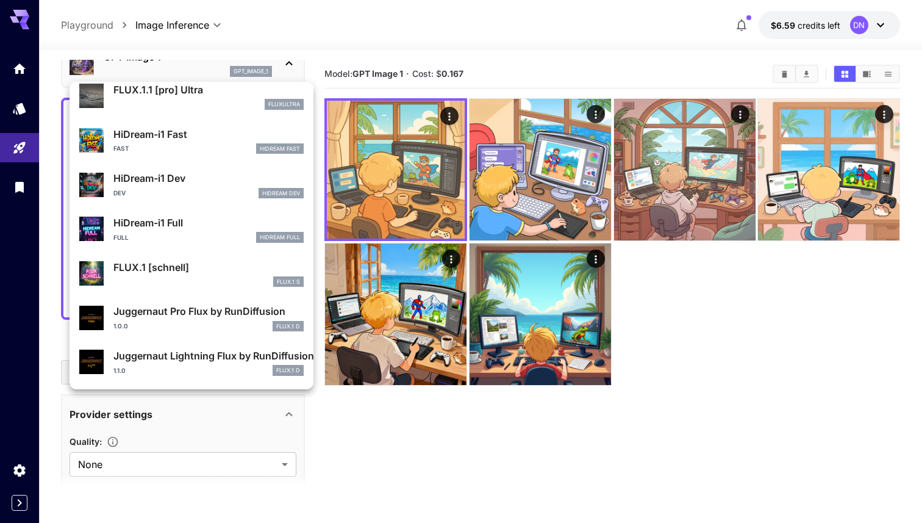
click at [724, 455] on div at bounding box center [461, 261] width 922 height 523
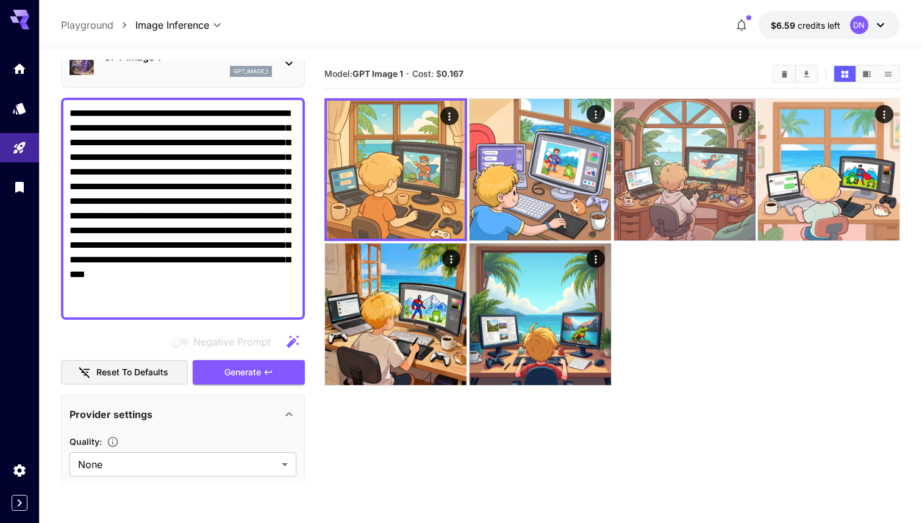
click at [395, 62] on div "Model: GPT Image 1 · Cost: $ 0.167" at bounding box center [613, 74] width 576 height 29
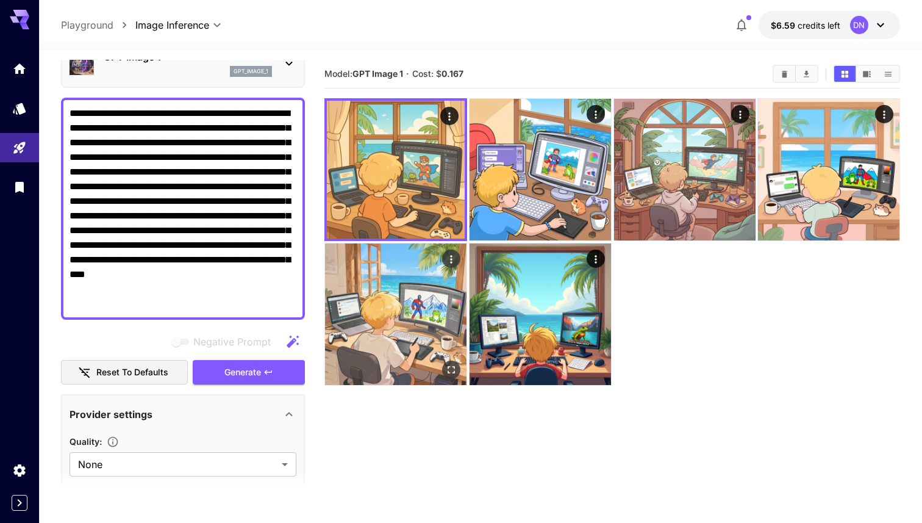
click at [433, 361] on img at bounding box center [396, 314] width 142 height 142
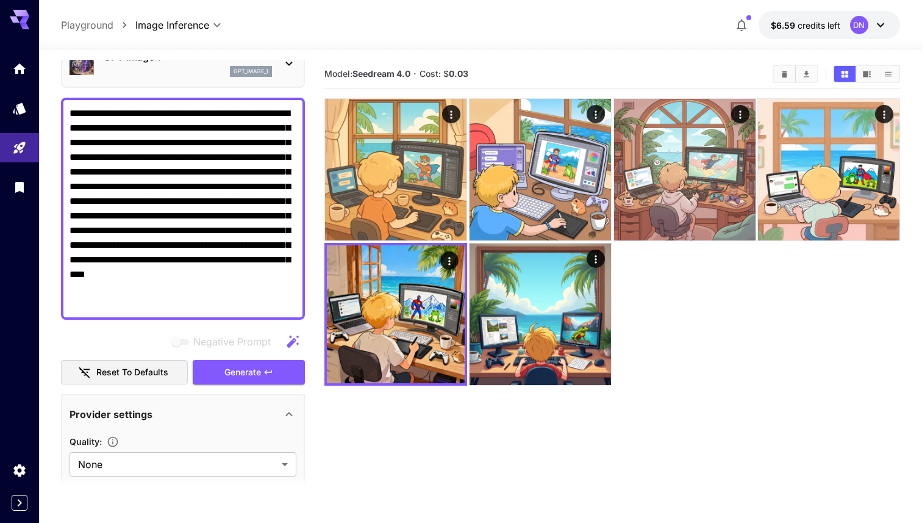
click at [453, 412] on section "Model: Seedream 4.0 · Cost: $ 0.03" at bounding box center [613, 321] width 576 height 523
